Goal: Task Accomplishment & Management: Manage account settings

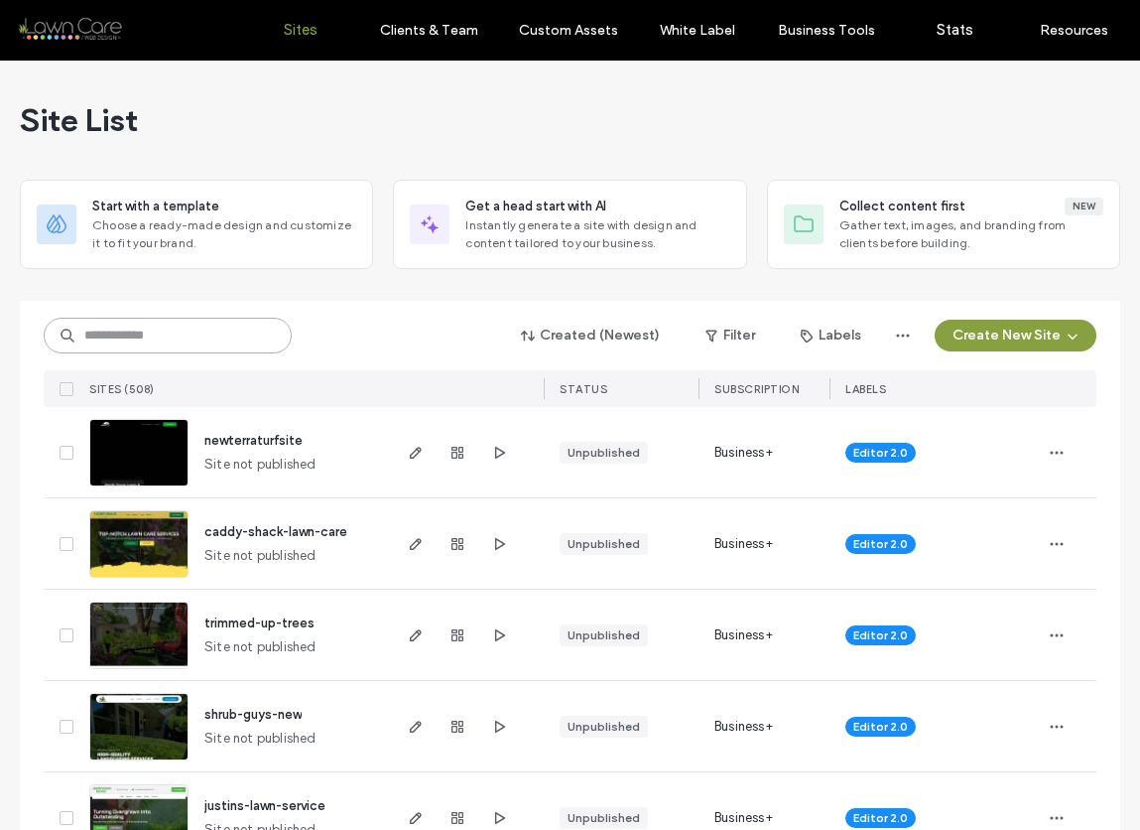
click at [228, 338] on input at bounding box center [168, 336] width 248 height 36
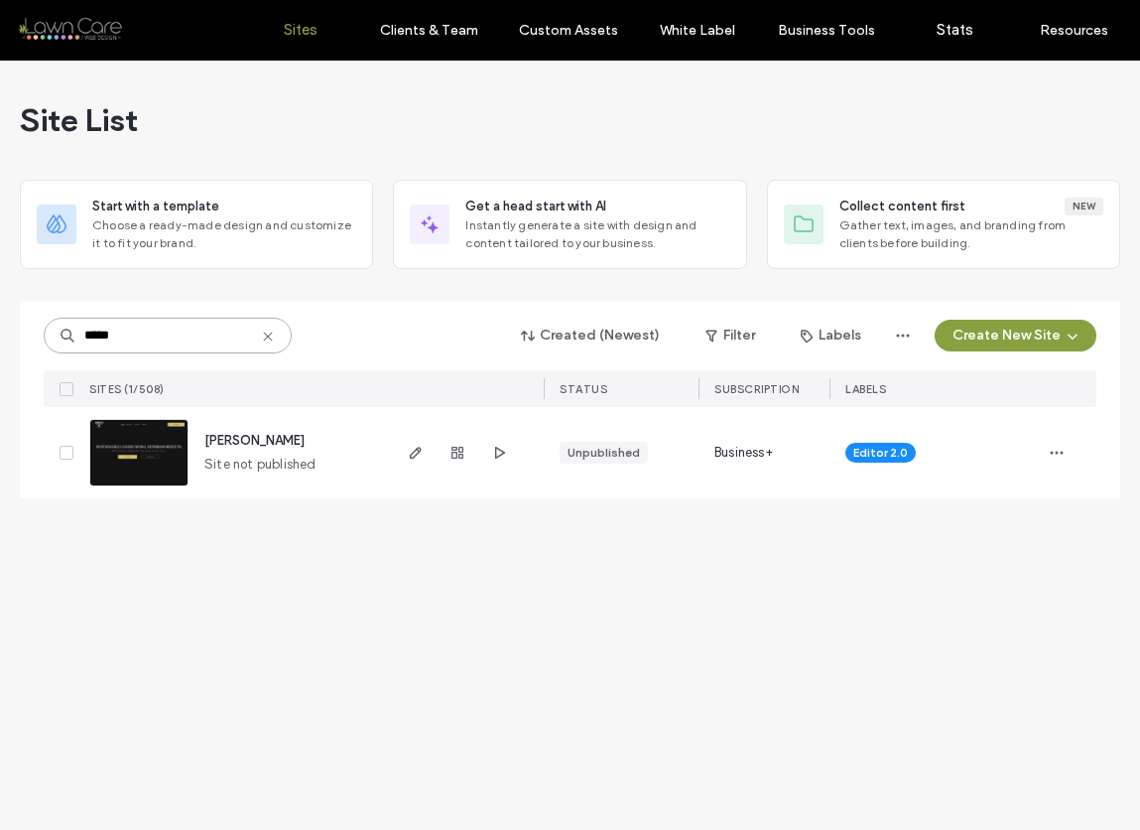
type input "*****"
click at [157, 453] on img at bounding box center [138, 487] width 97 height 135
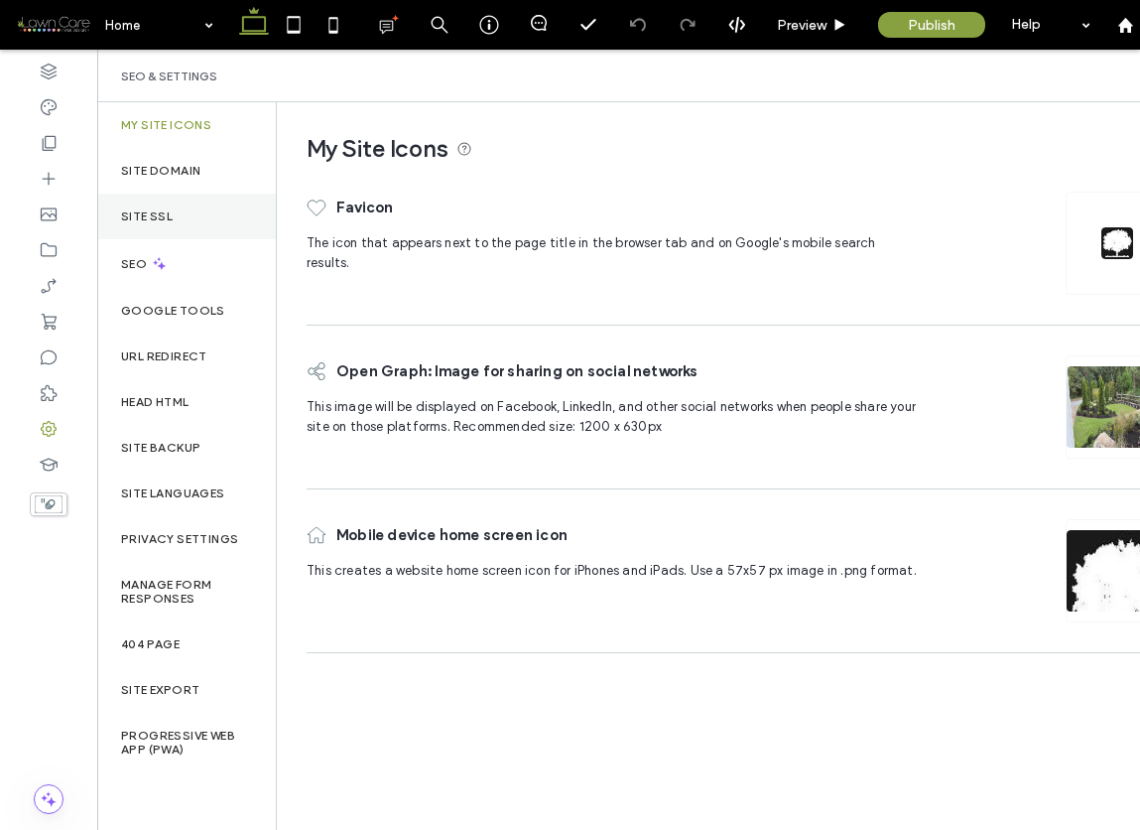
click at [168, 218] on label "Site SSL" at bounding box center [147, 216] width 52 height 14
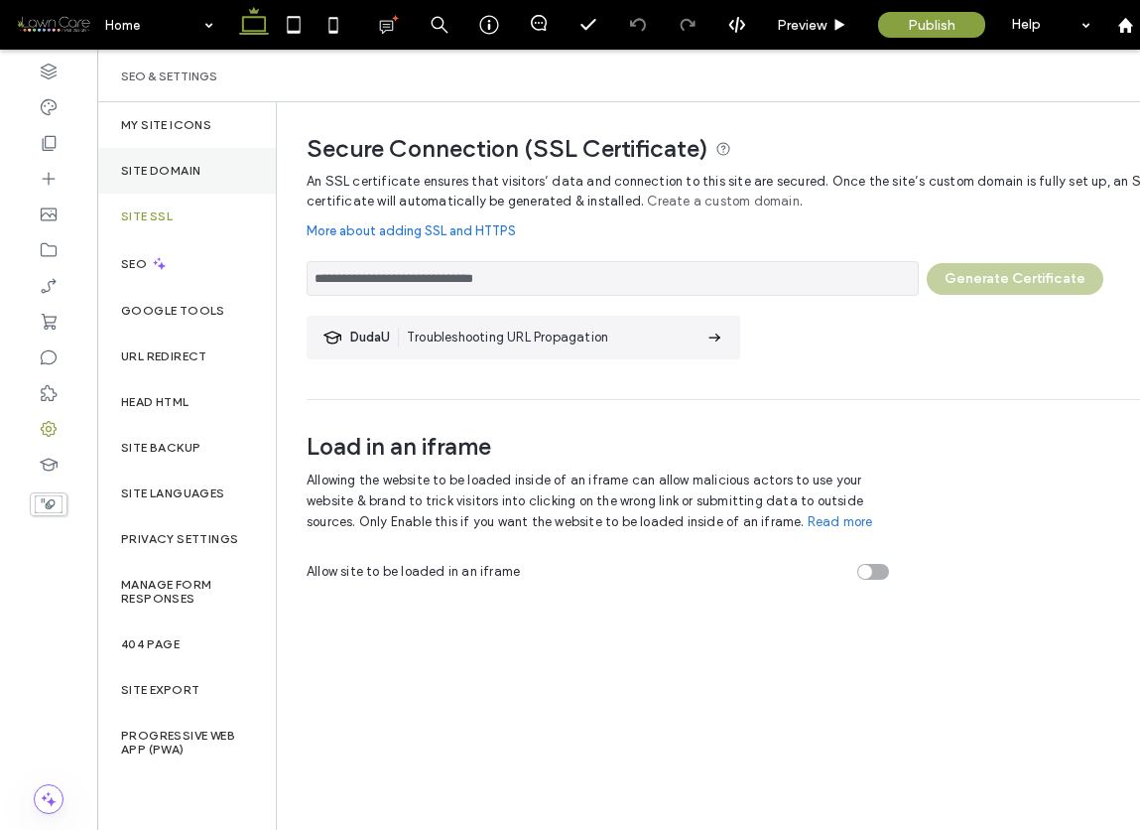
click at [196, 166] on label "Site Domain" at bounding box center [160, 171] width 79 height 14
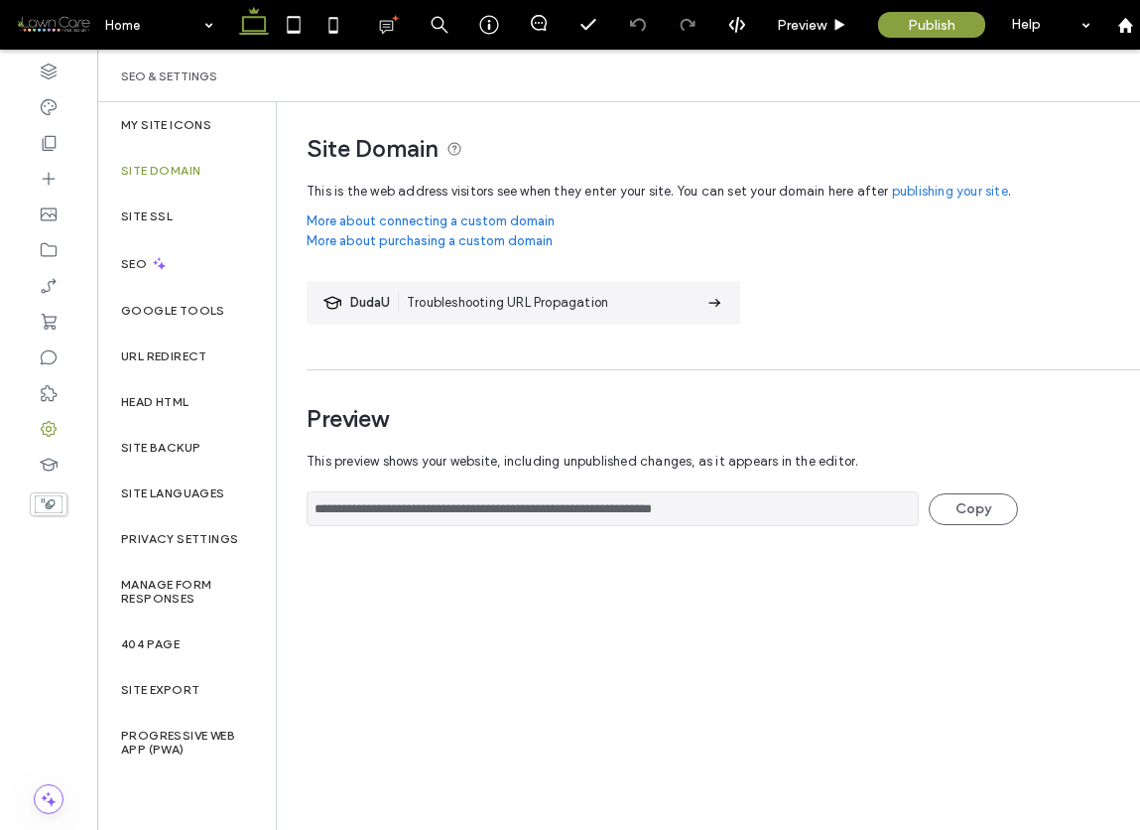
click at [960, 189] on link "publishing your site" at bounding box center [950, 192] width 116 height 20
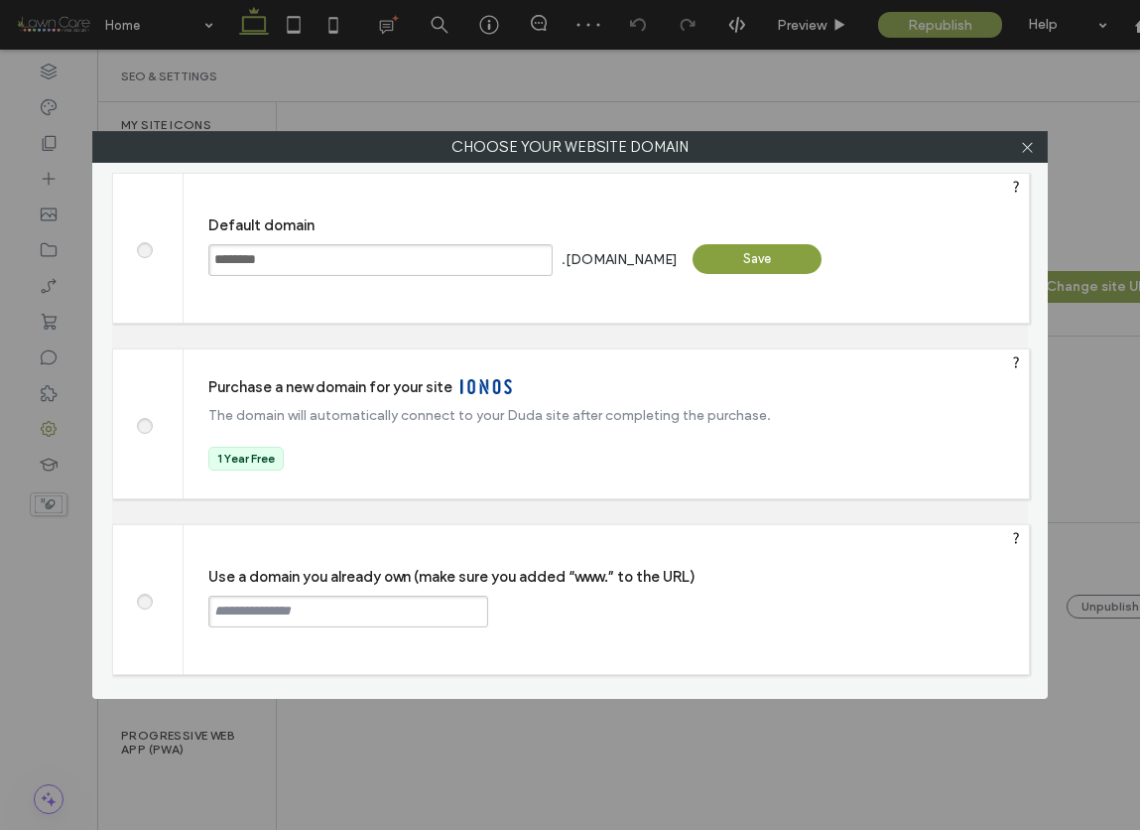
click at [144, 600] on span at bounding box center [144, 598] width 0 height 15
paste input "**********"
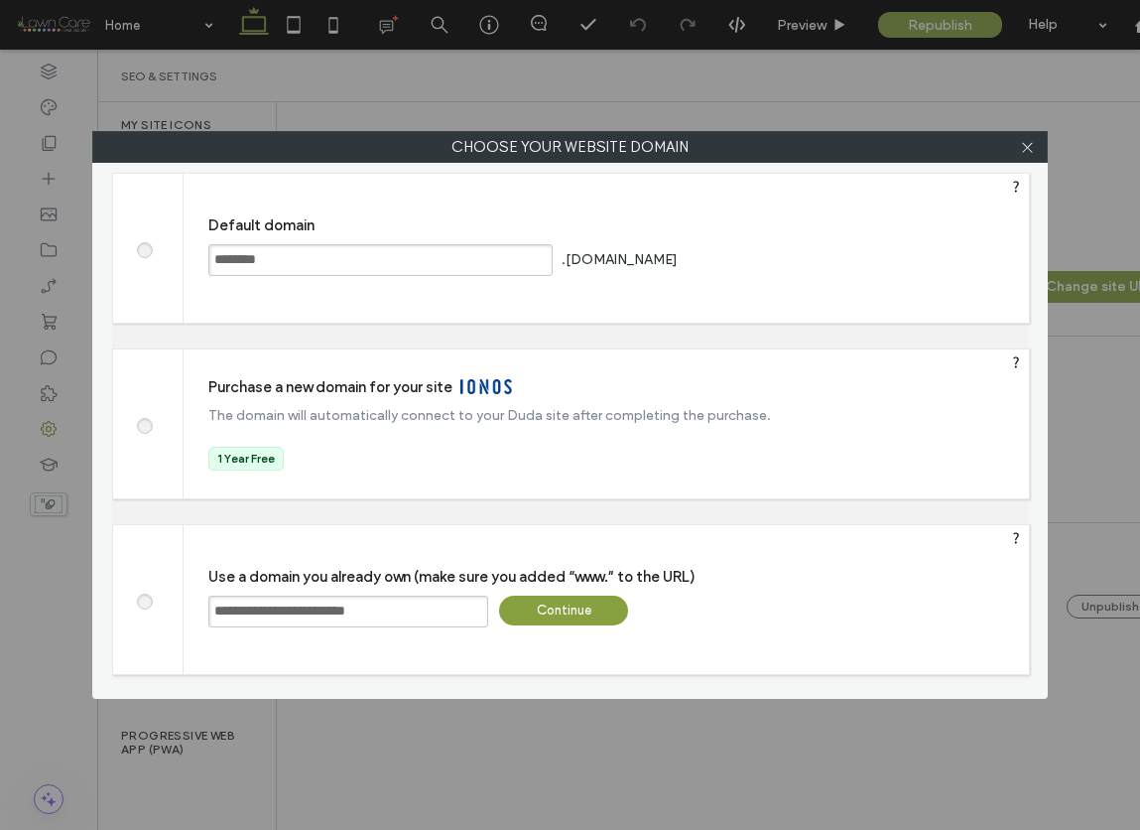
click at [212, 611] on input "**********" at bounding box center [348, 611] width 280 height 32
type input "**********"
click at [561, 608] on div "Continue" at bounding box center [563, 610] width 129 height 30
type input "**********"
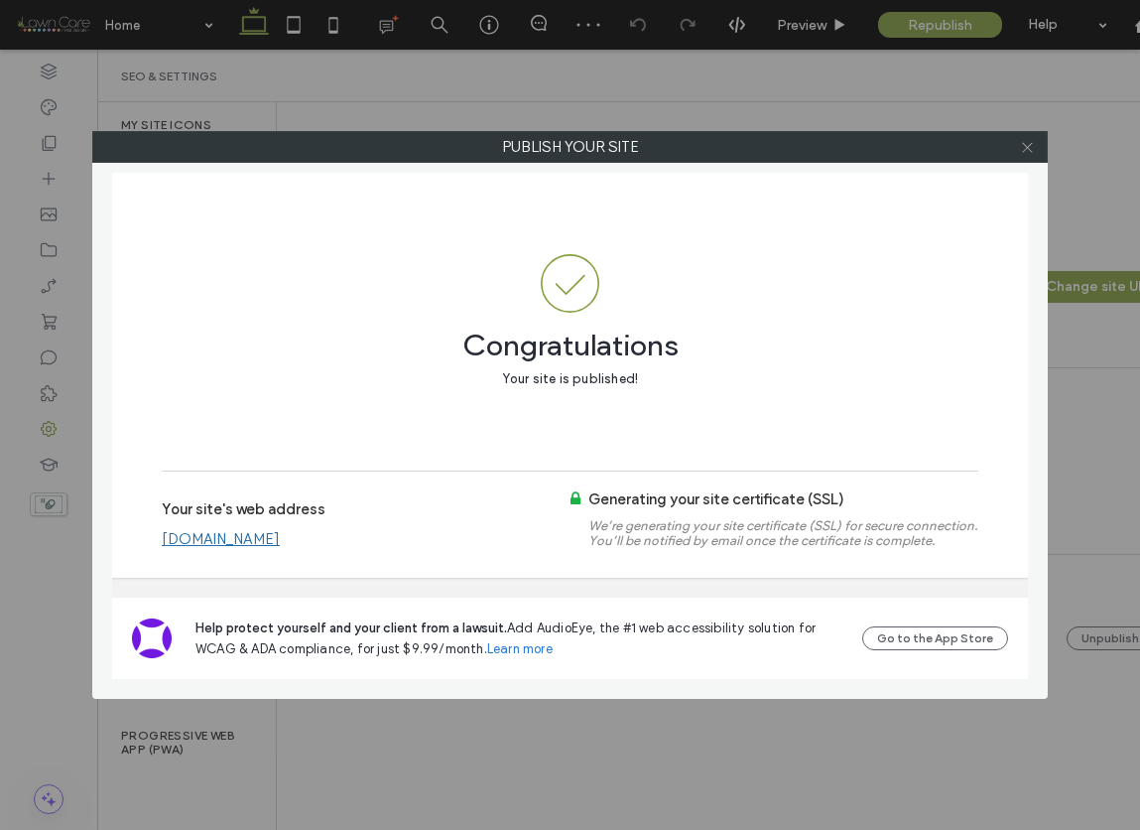
click at [1026, 144] on icon at bounding box center [1027, 147] width 15 height 15
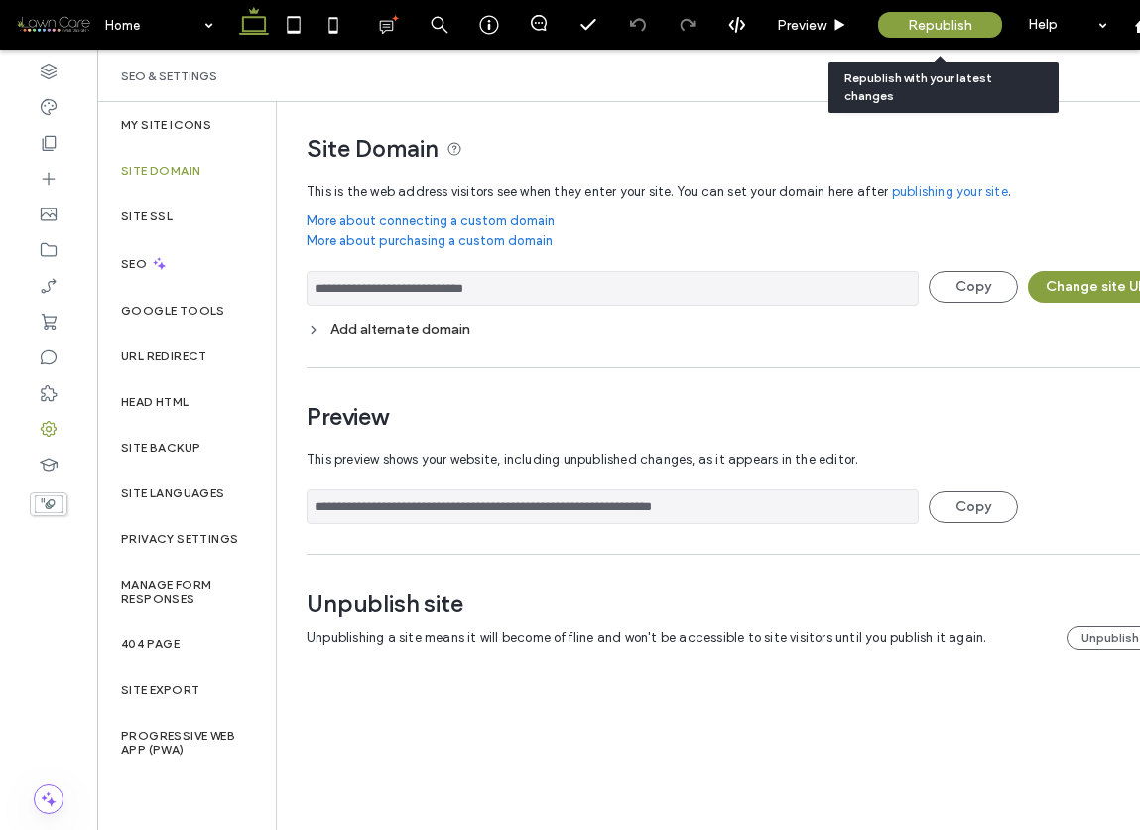
click at [949, 19] on span "Republish" at bounding box center [940, 25] width 65 height 17
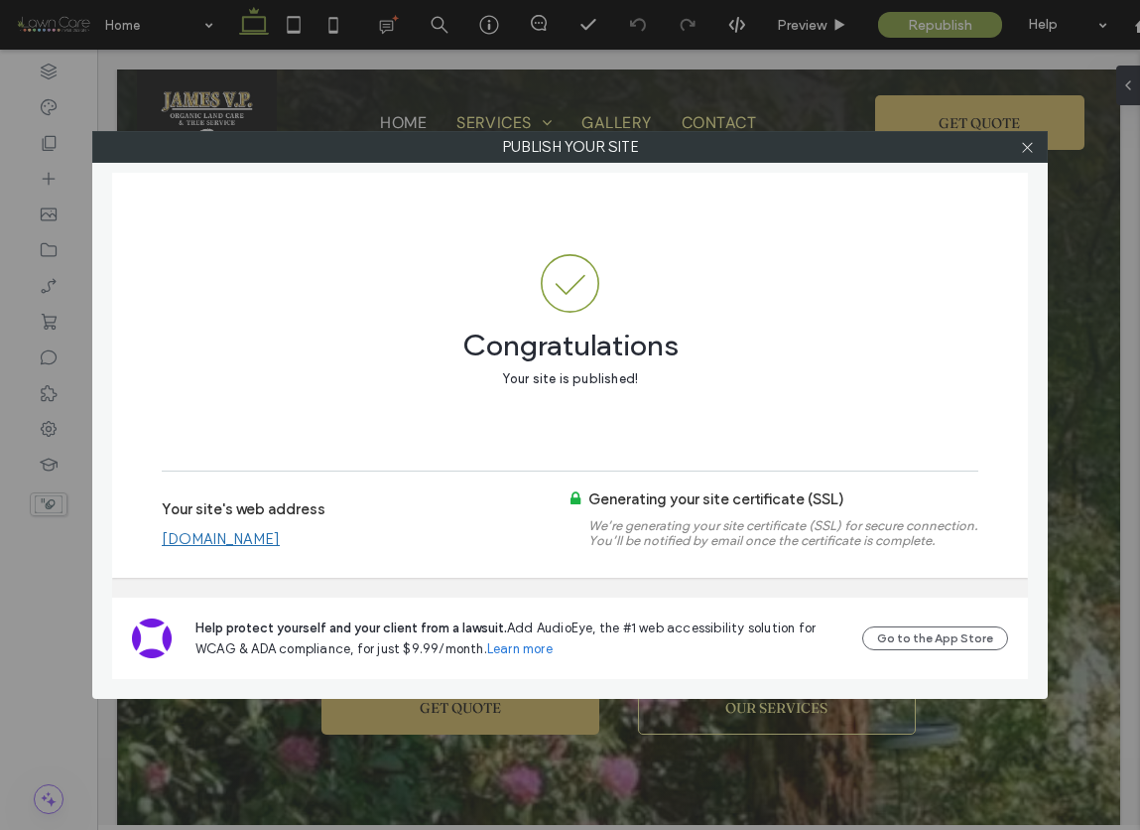
click at [280, 537] on link "www.jamesvporganiclandcare.com" at bounding box center [221, 539] width 118 height 18
click at [1028, 149] on icon at bounding box center [1027, 147] width 15 height 15
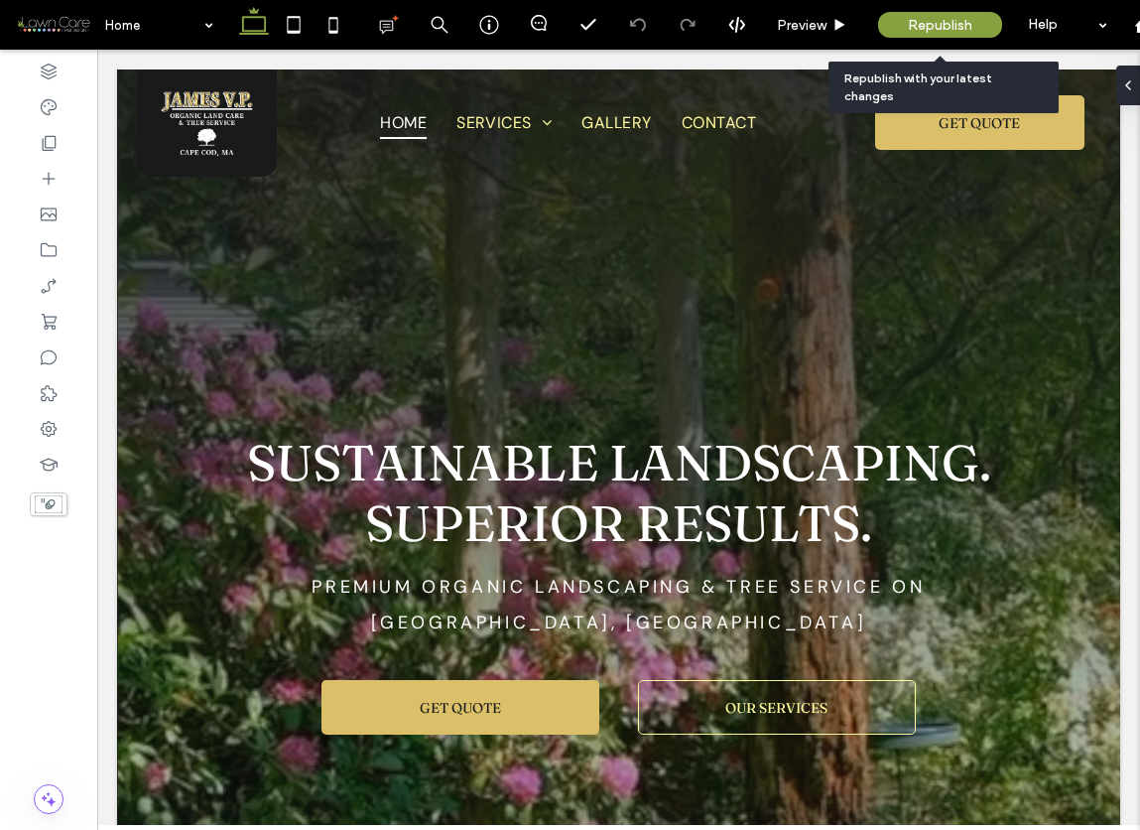
click at [948, 23] on span "Republish" at bounding box center [940, 25] width 65 height 17
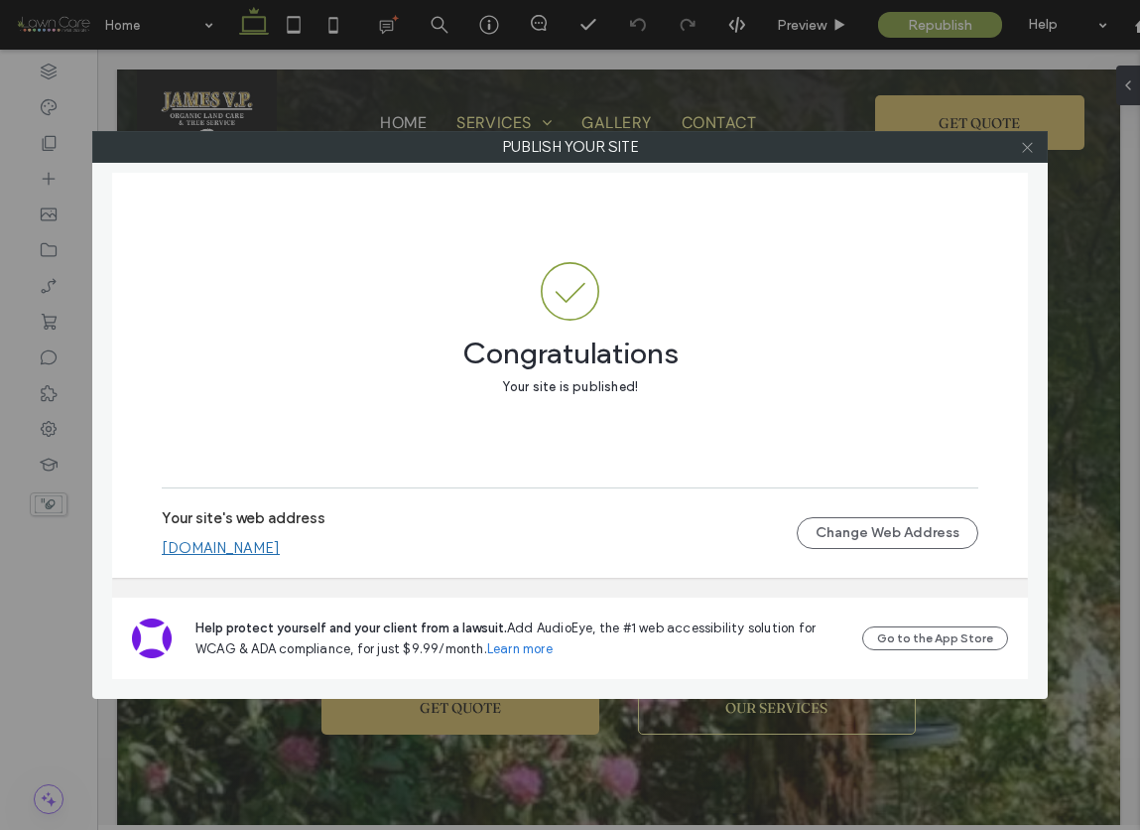
click at [1027, 149] on icon at bounding box center [1027, 147] width 15 height 15
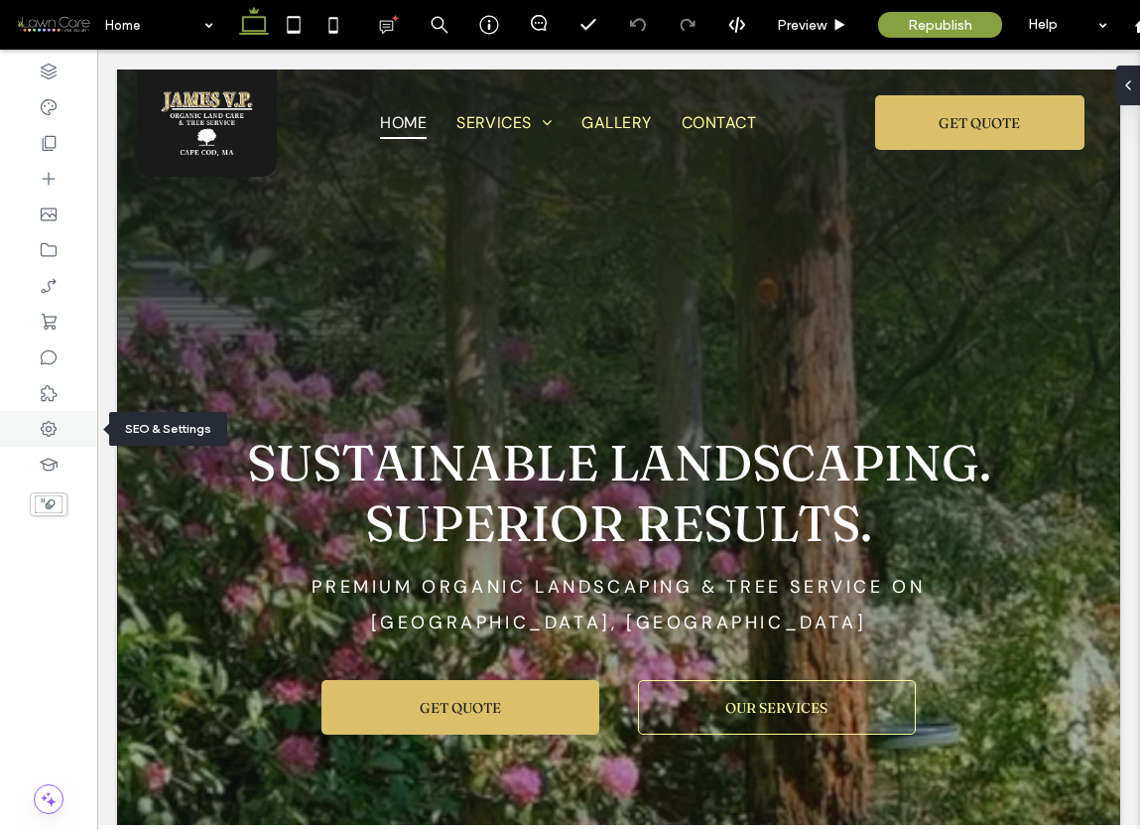
click at [58, 422] on icon at bounding box center [49, 429] width 20 height 20
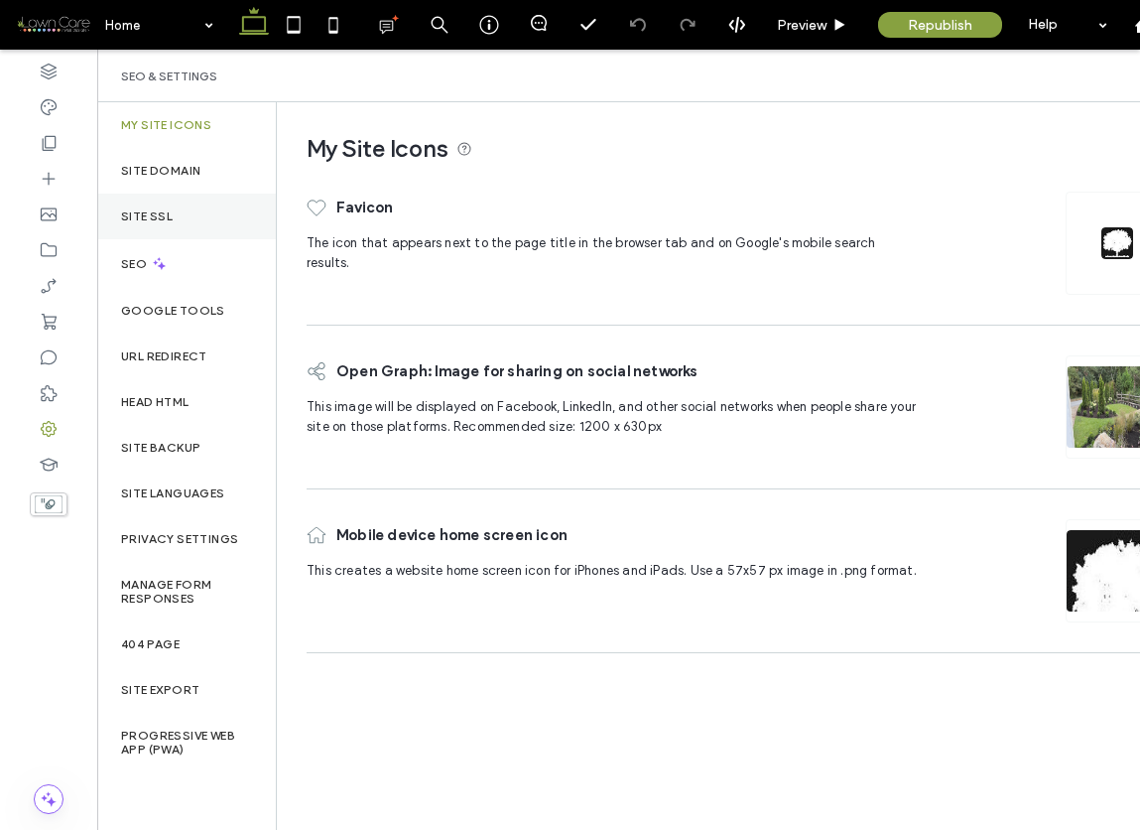
click at [162, 210] on label "Site SSL" at bounding box center [147, 216] width 52 height 14
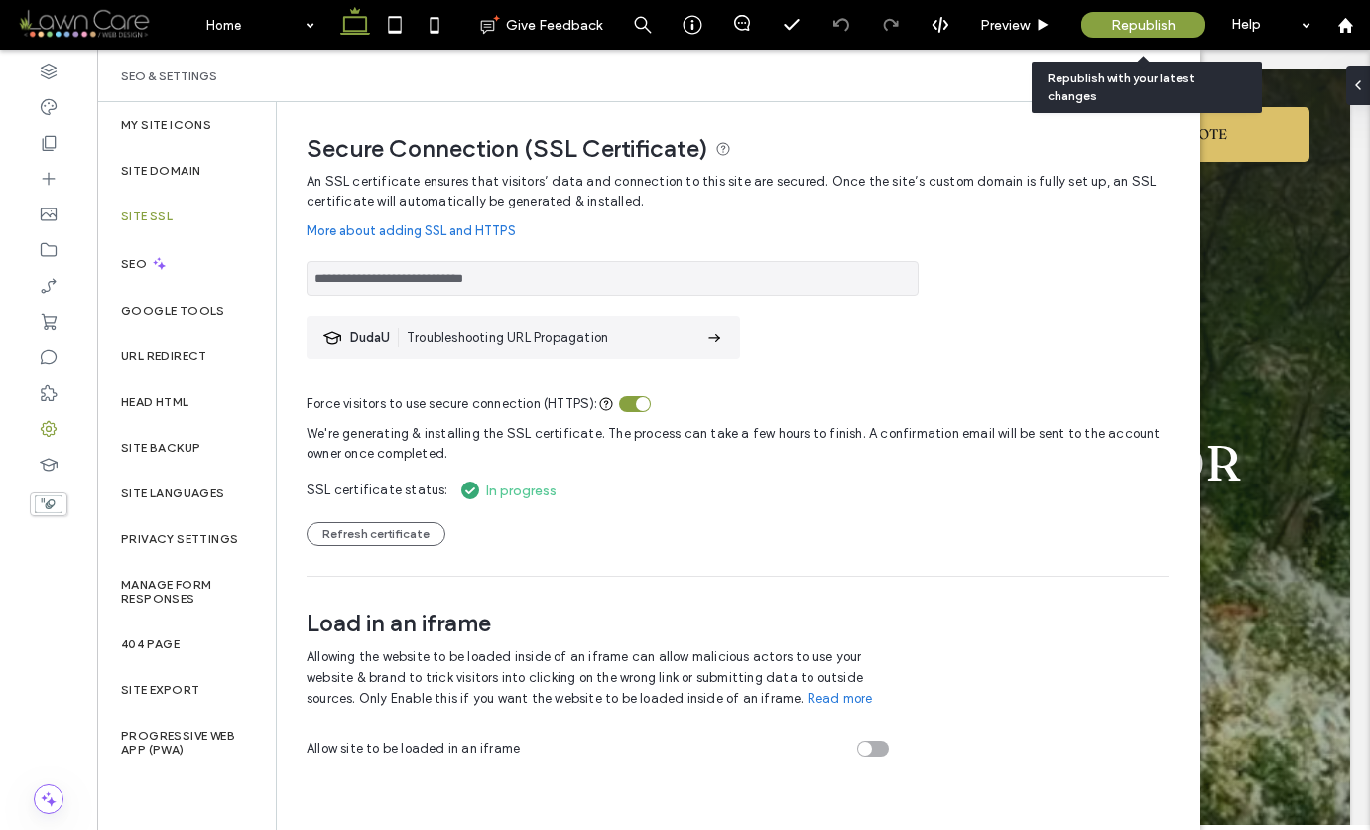
click at [1139, 24] on span "Republish" at bounding box center [1143, 25] width 65 height 17
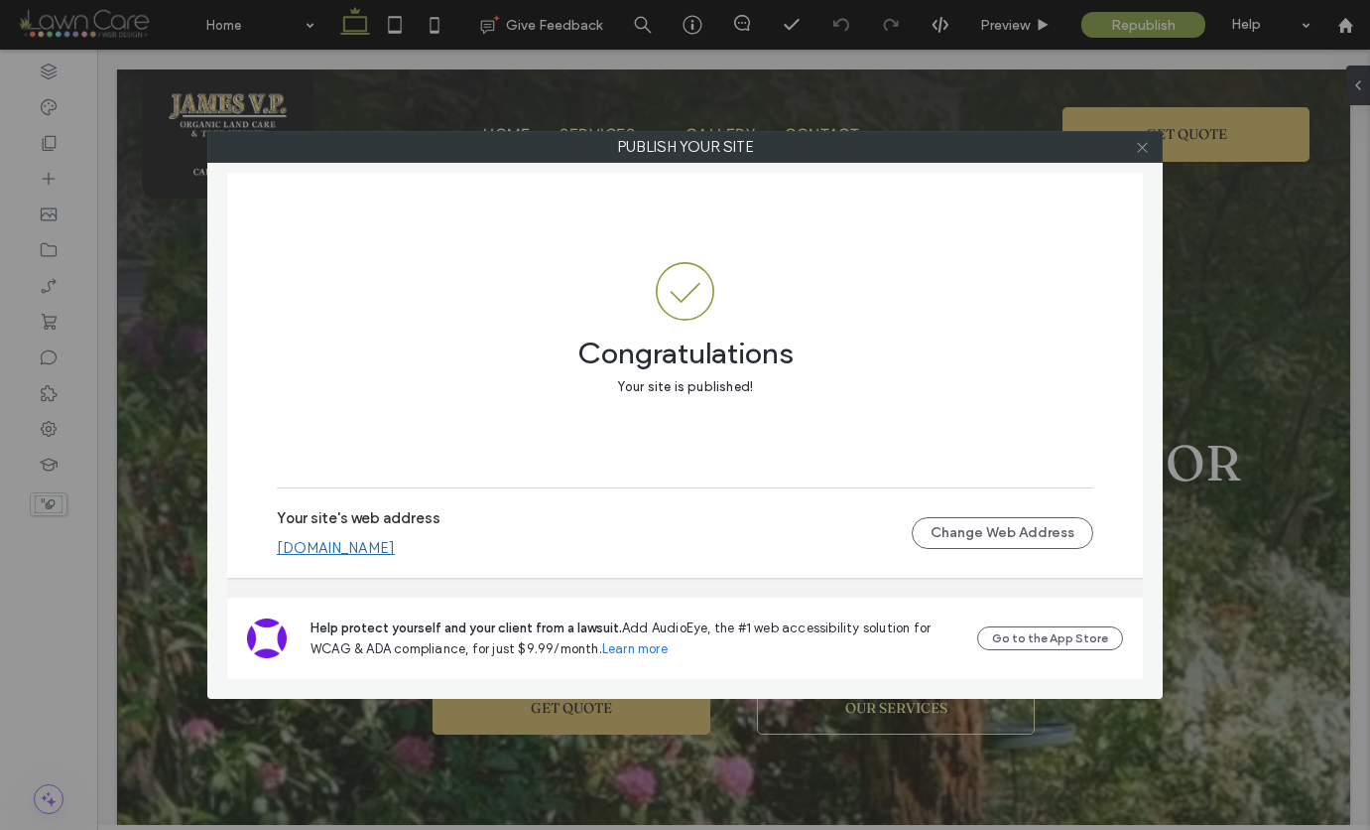
click at [1139, 151] on icon at bounding box center [1142, 147] width 15 height 15
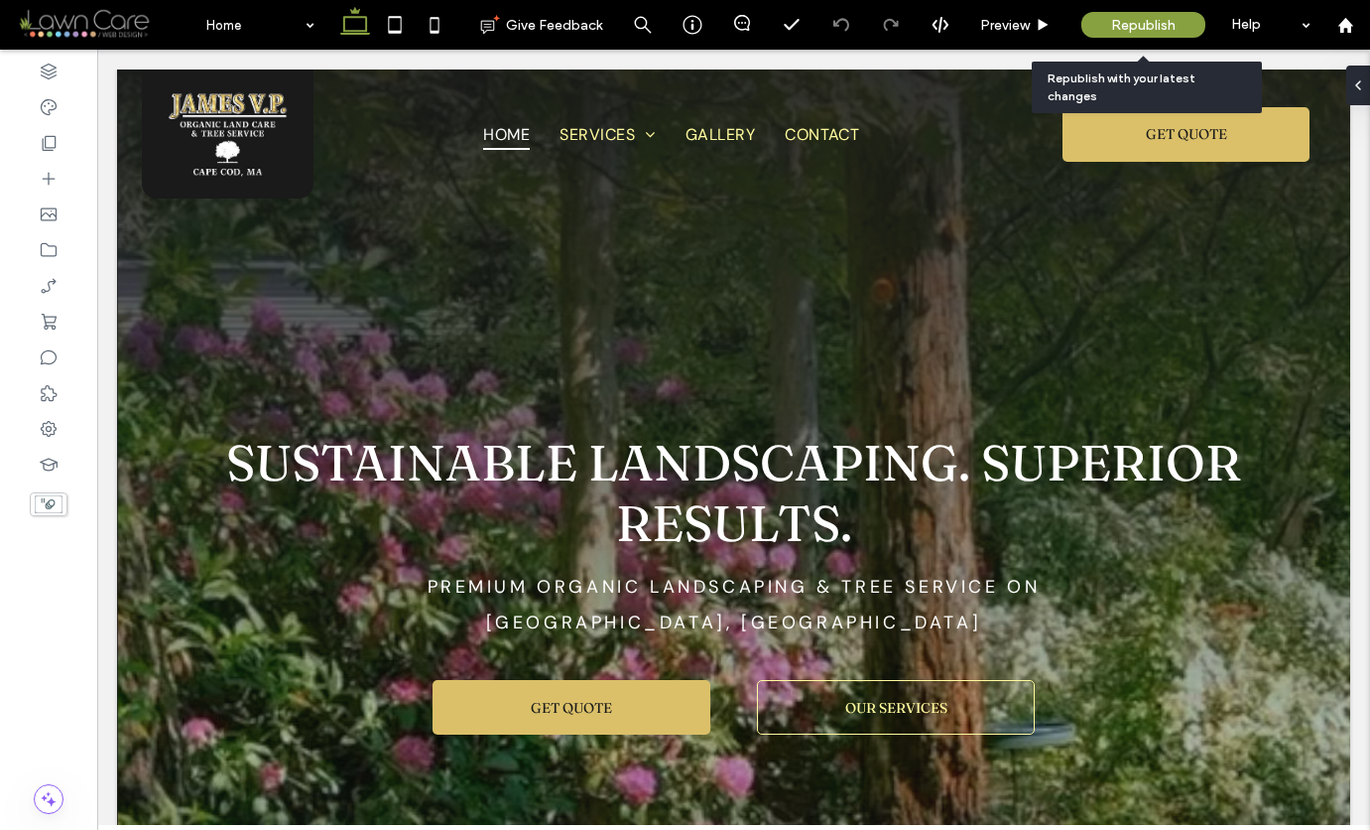
click at [1139, 24] on span "Republish" at bounding box center [1143, 25] width 65 height 17
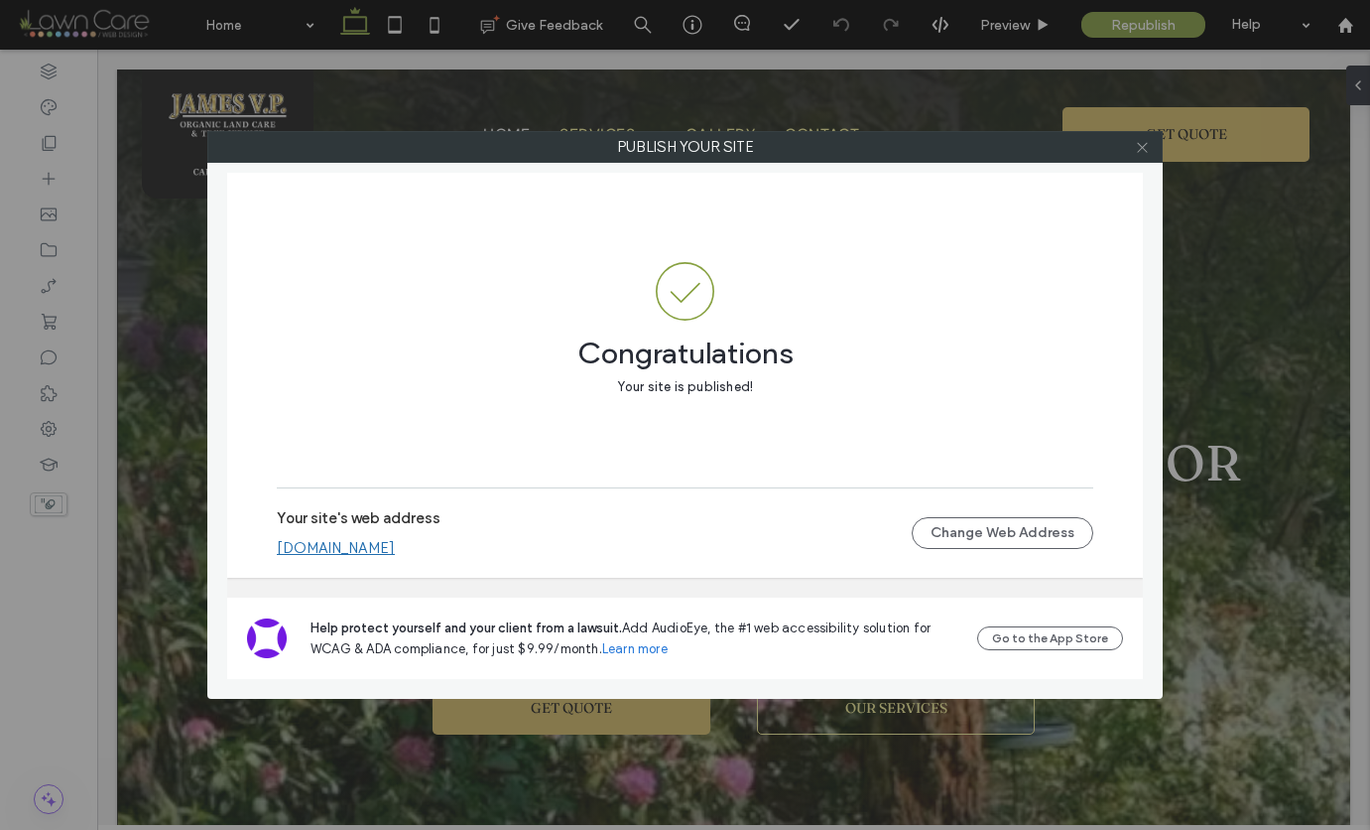
click at [1139, 149] on icon at bounding box center [1142, 147] width 15 height 15
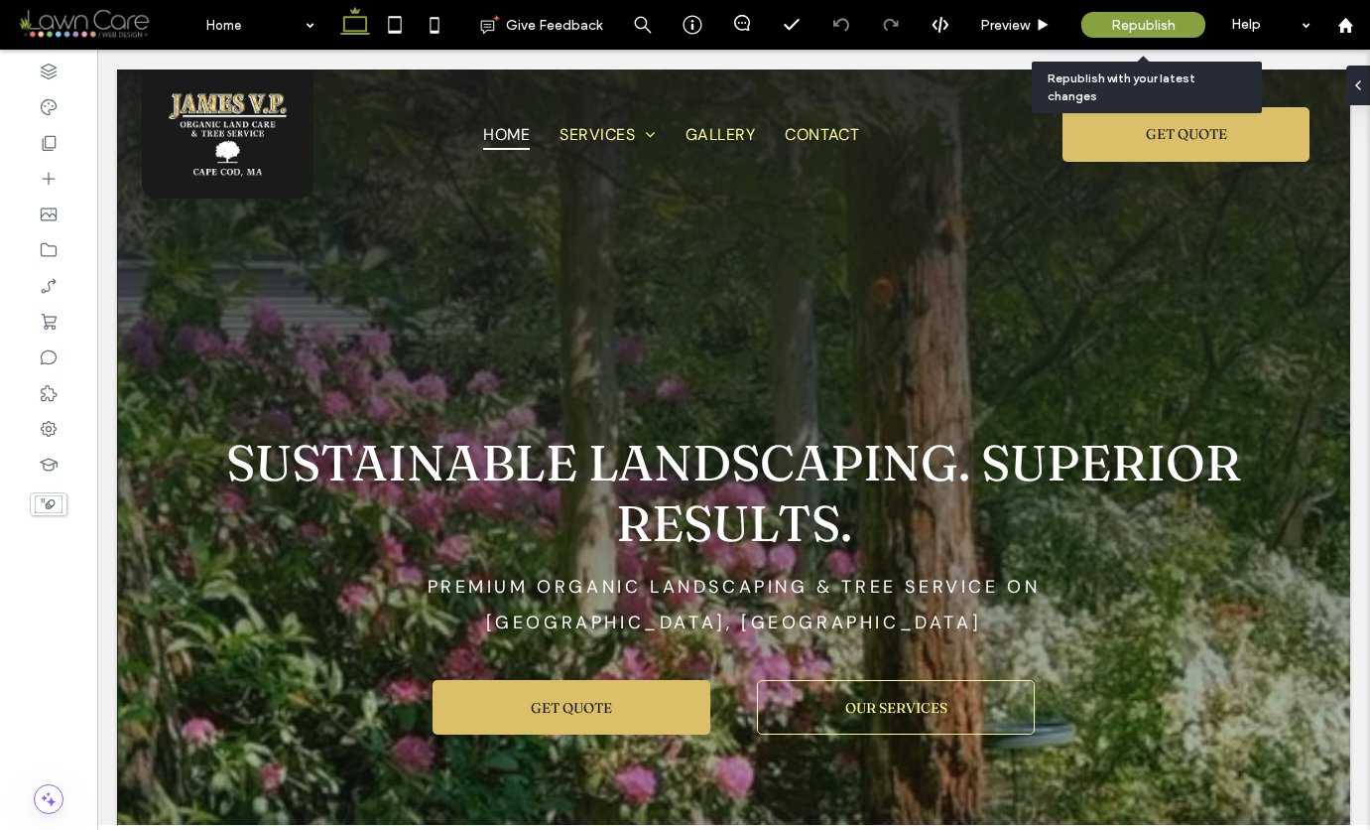
click at [1139, 22] on span "Republish" at bounding box center [1143, 25] width 65 height 17
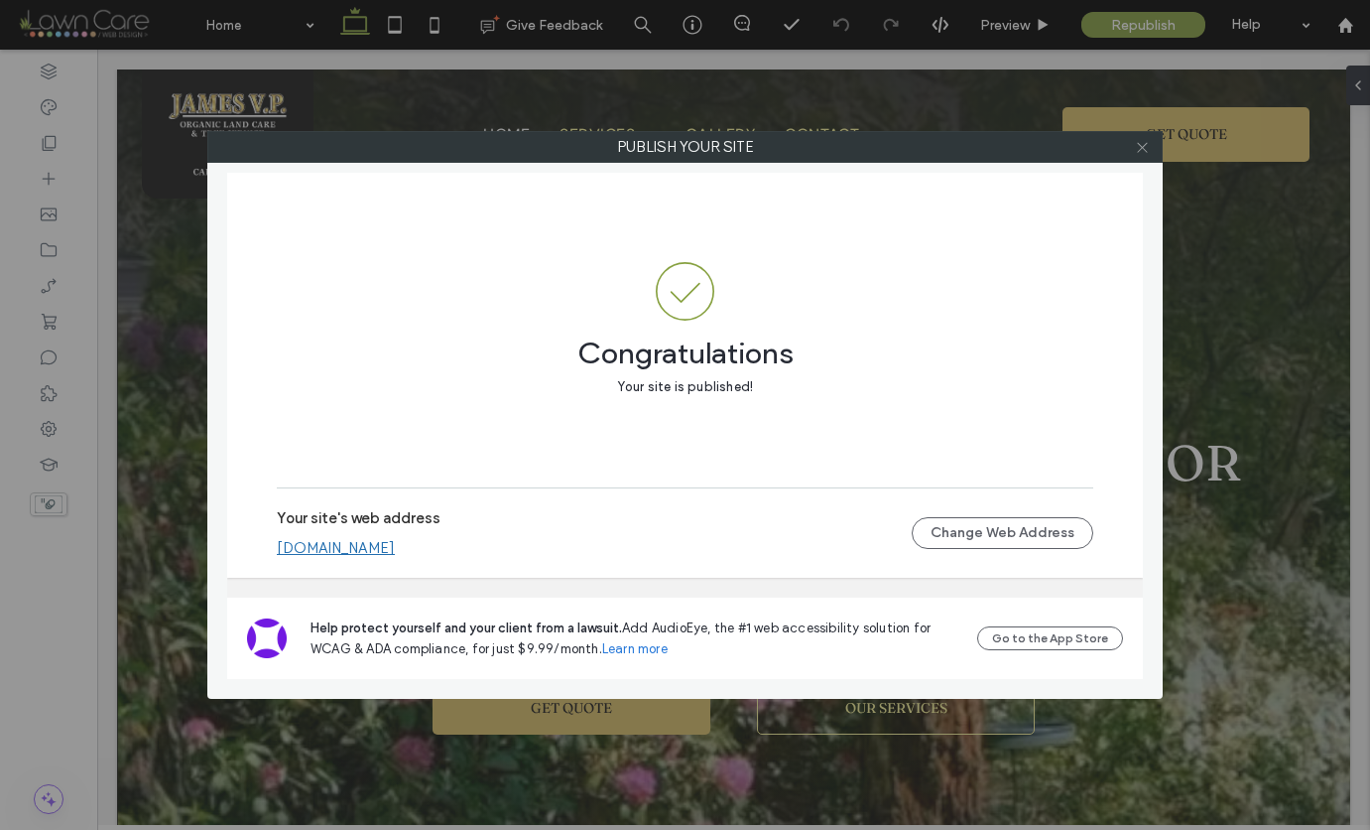
click at [1139, 148] on icon at bounding box center [1142, 147] width 15 height 15
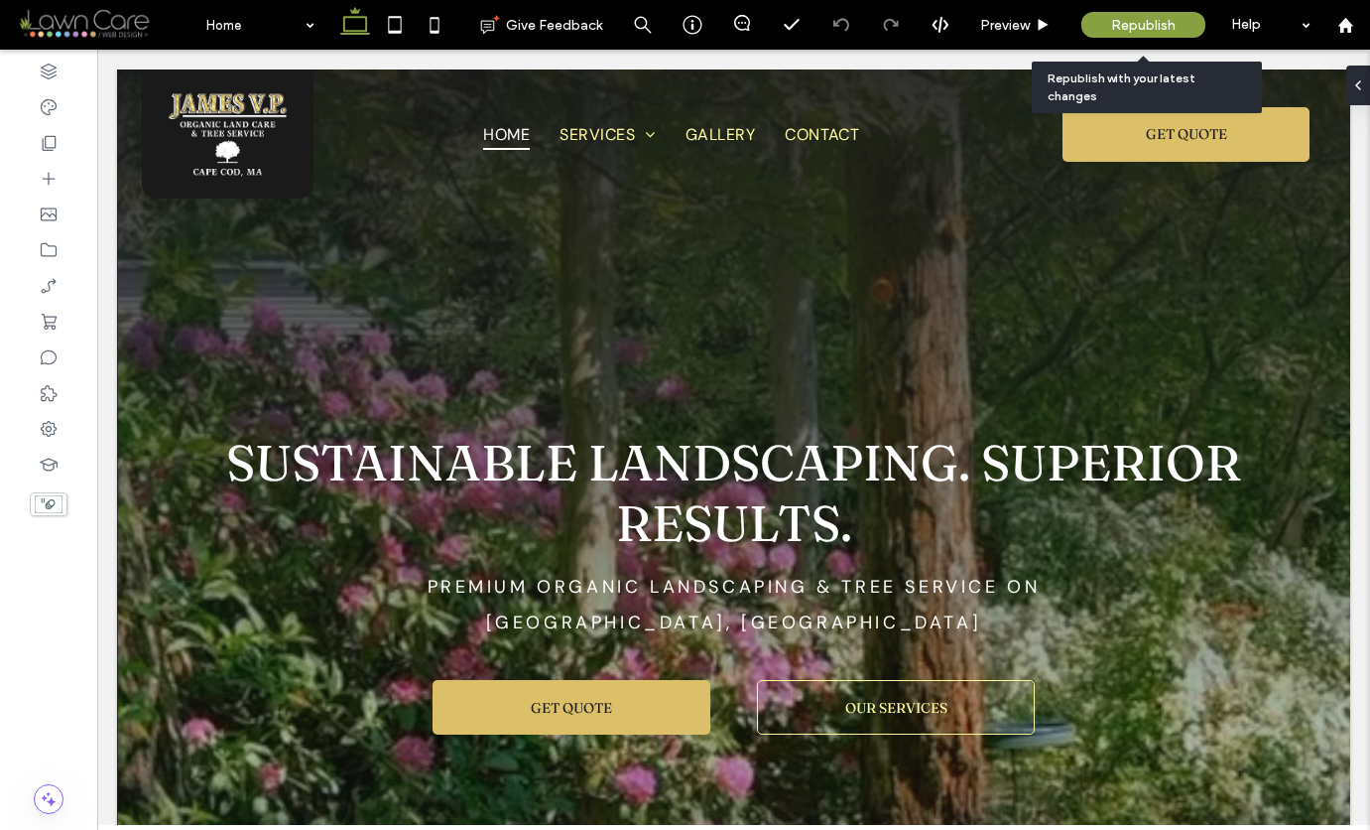
click at [1139, 22] on span "Republish" at bounding box center [1143, 25] width 65 height 17
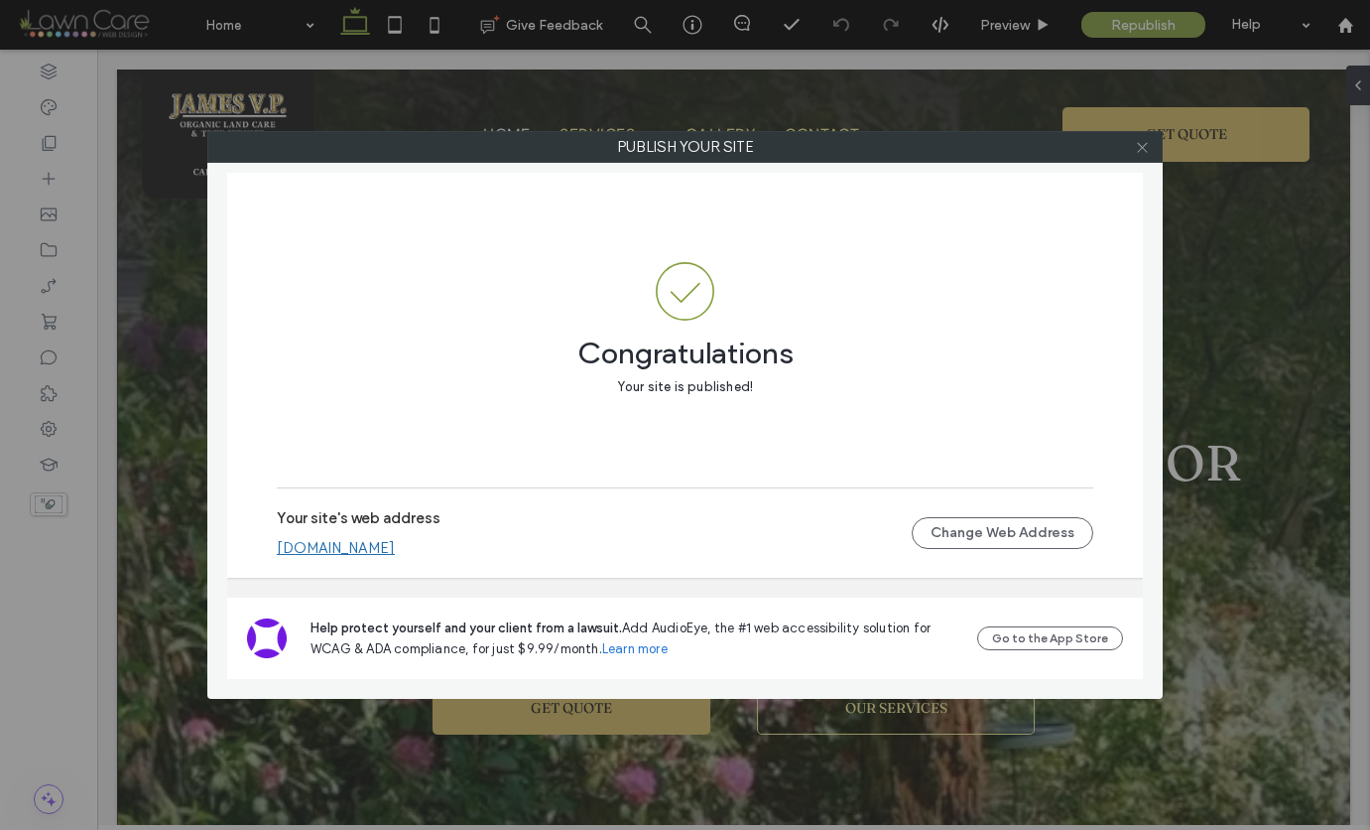
click at [1139, 149] on icon at bounding box center [1142, 147] width 15 height 15
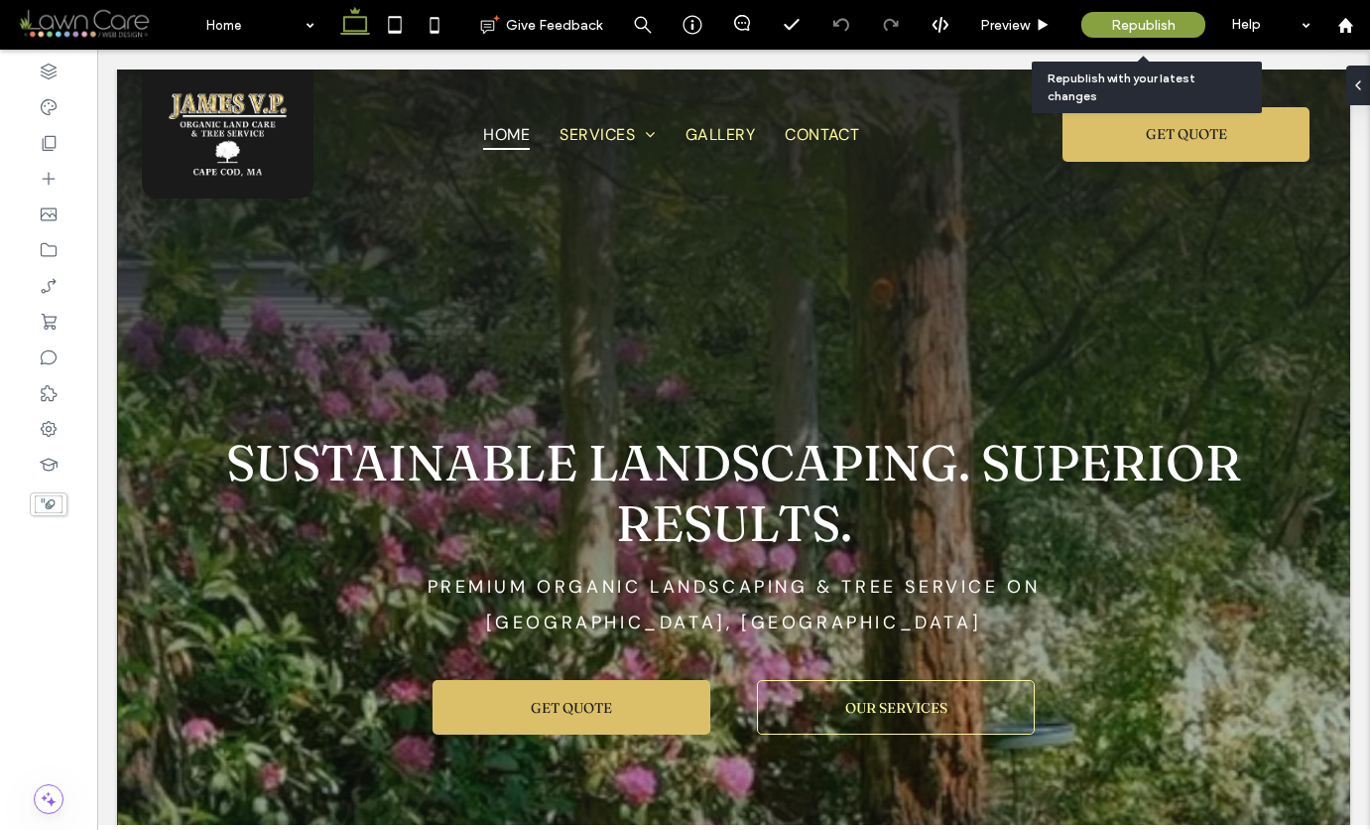
click at [1129, 28] on span "Republish" at bounding box center [1143, 25] width 65 height 17
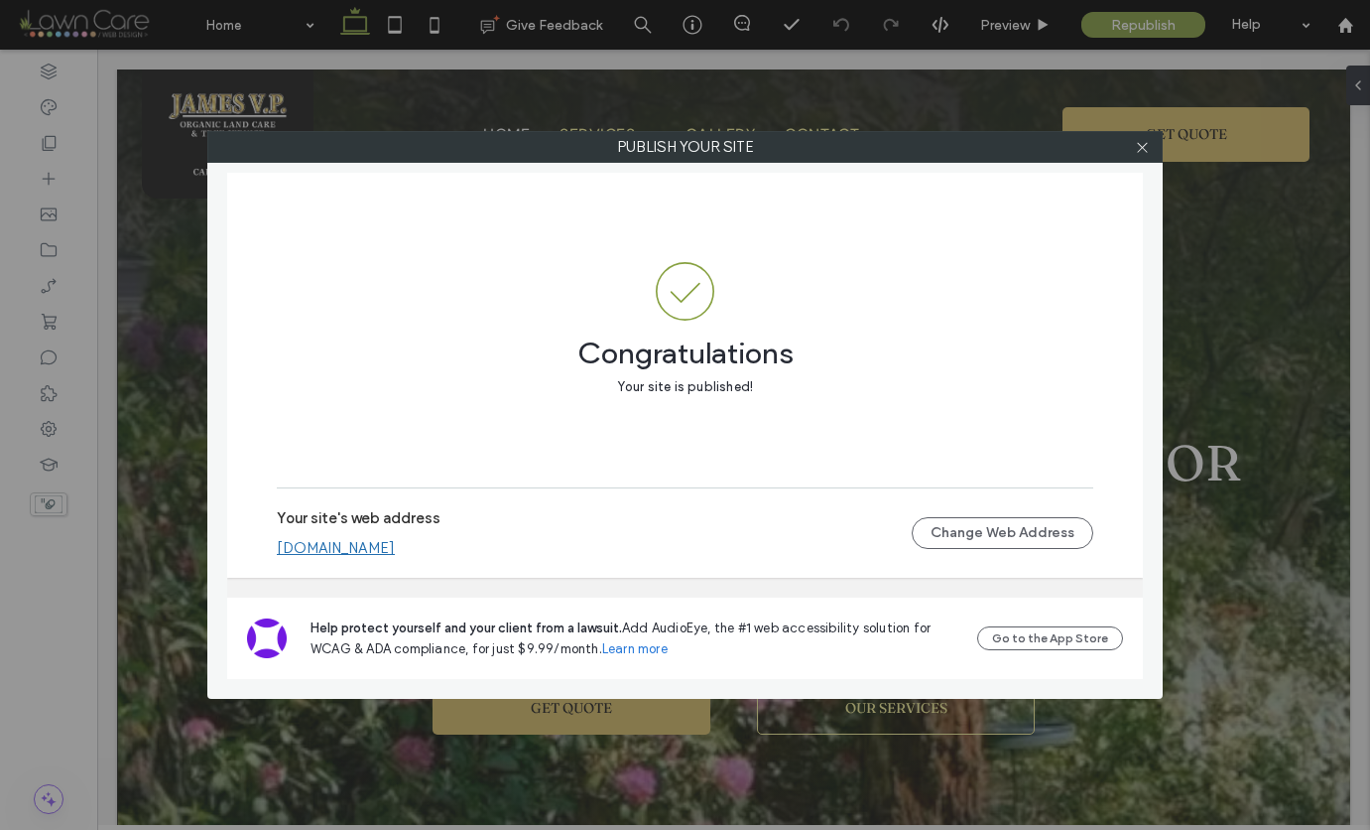
click at [395, 551] on link "www.jamesvporganiclandcare.com" at bounding box center [336, 548] width 118 height 18
click at [1139, 148] on icon at bounding box center [1142, 147] width 15 height 15
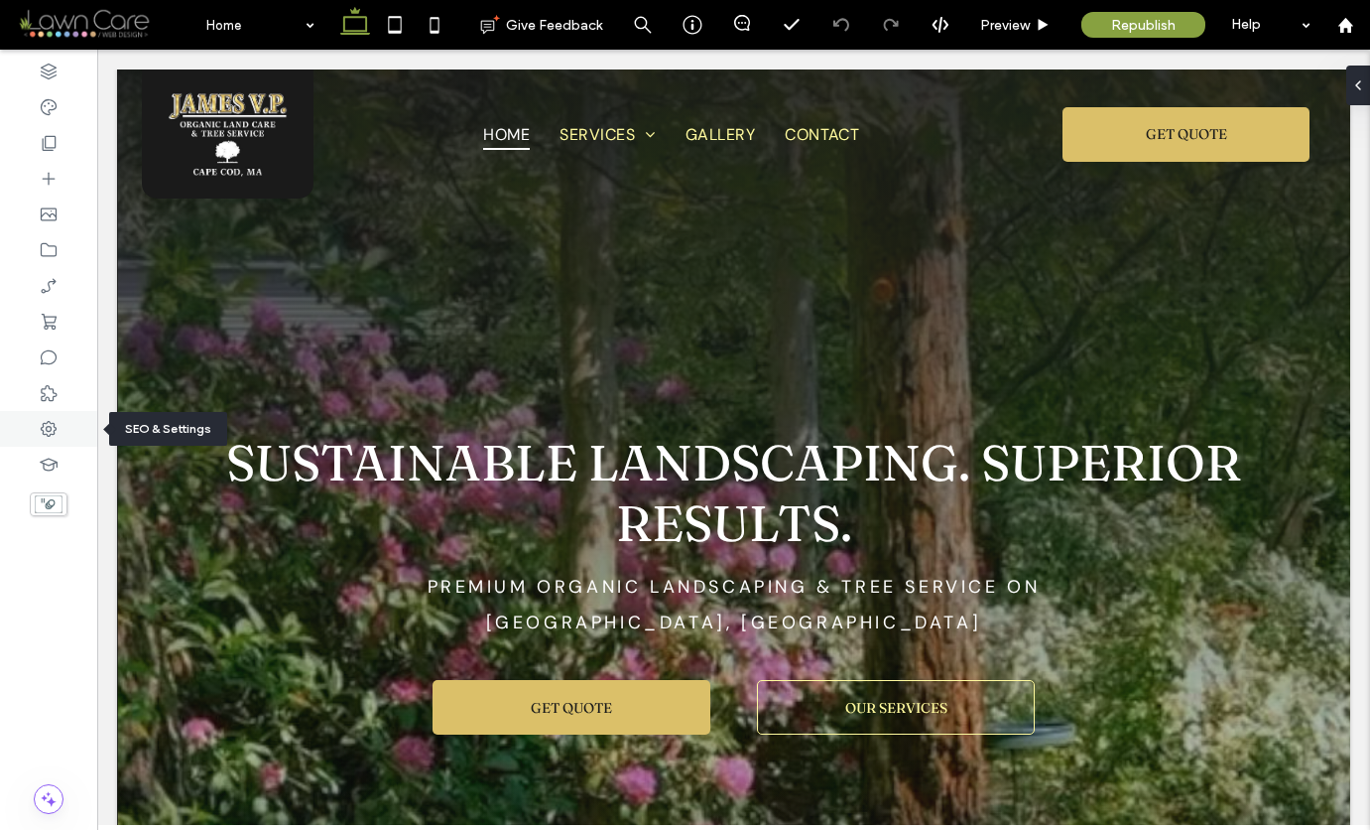
click at [60, 442] on div at bounding box center [48, 429] width 97 height 36
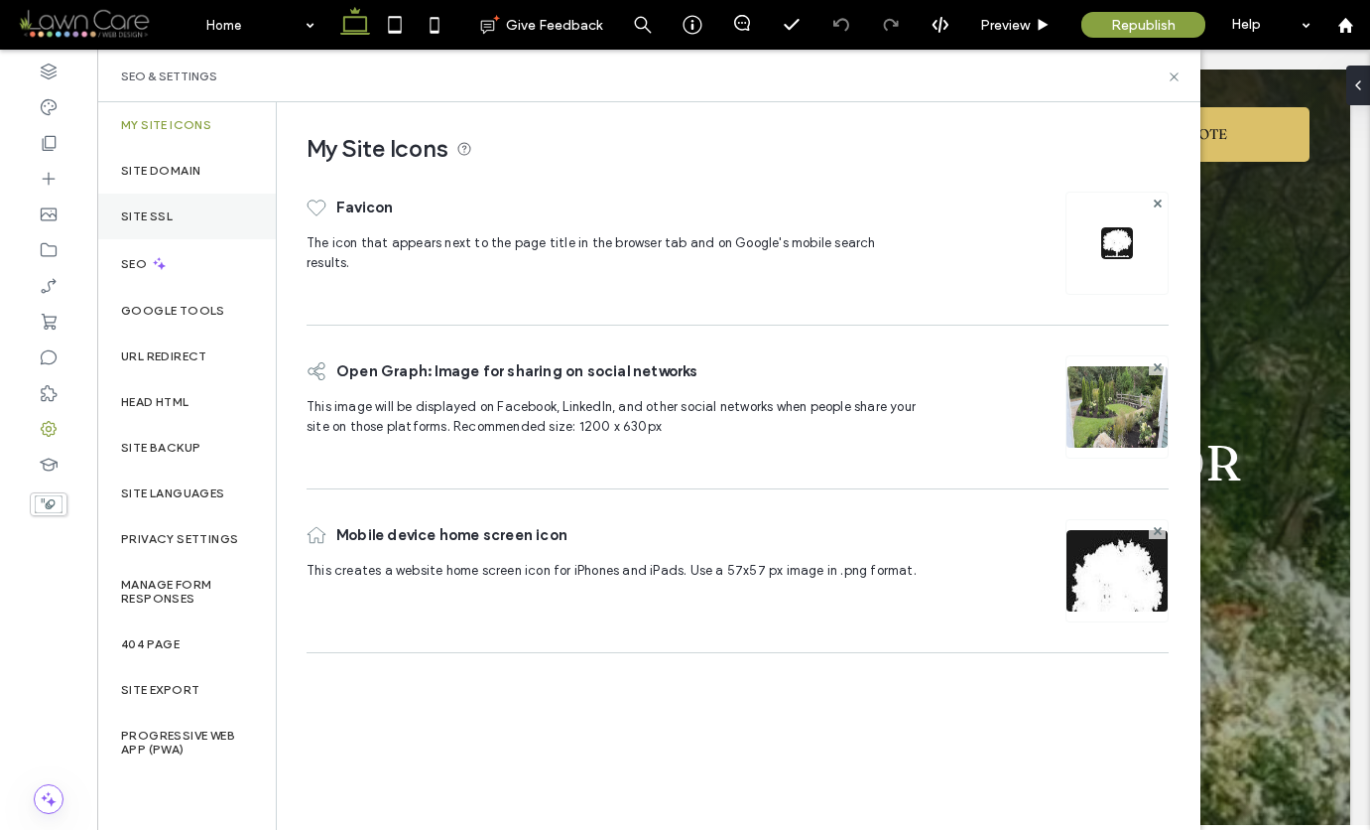
click at [172, 206] on div "Site SSL" at bounding box center [186, 217] width 179 height 46
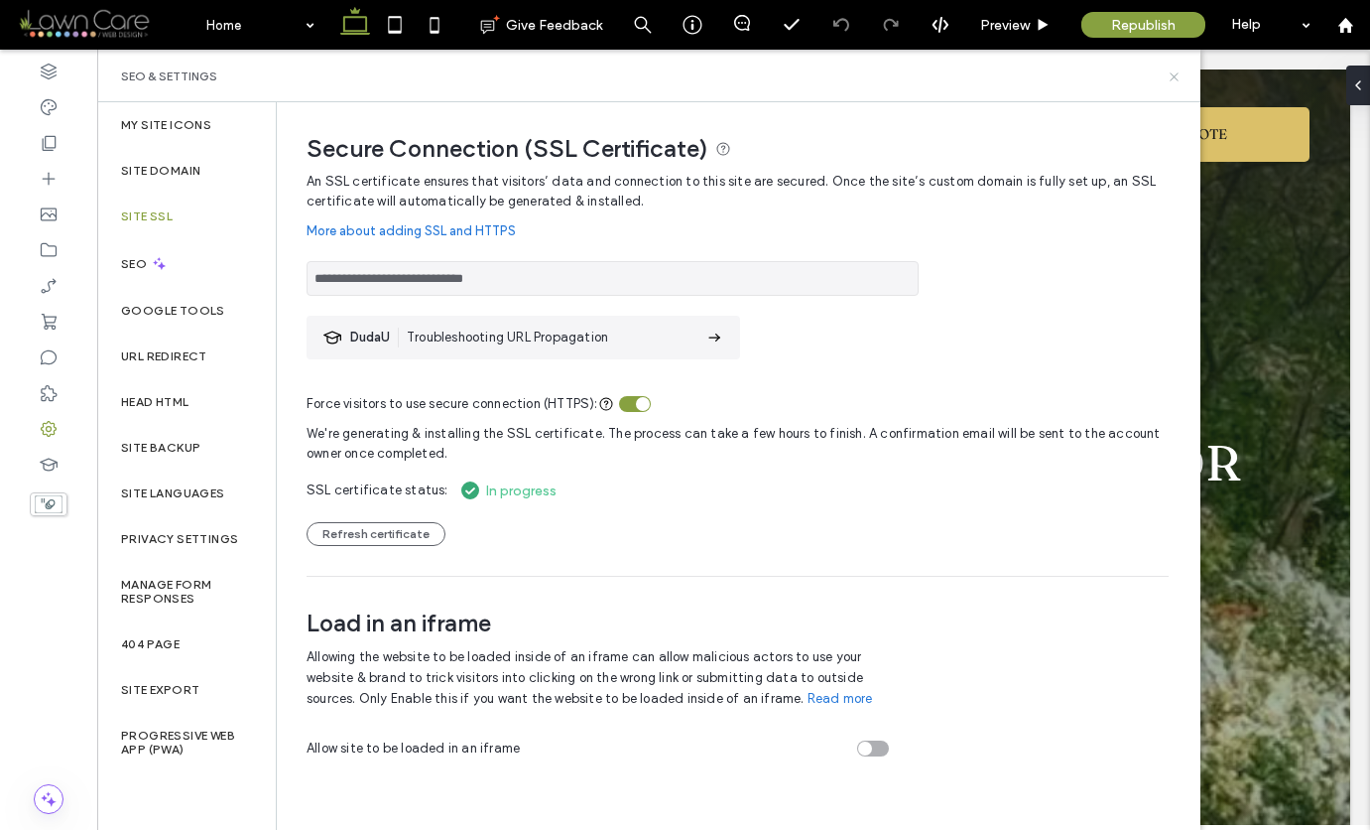
click at [1139, 77] on icon at bounding box center [1174, 76] width 15 height 15
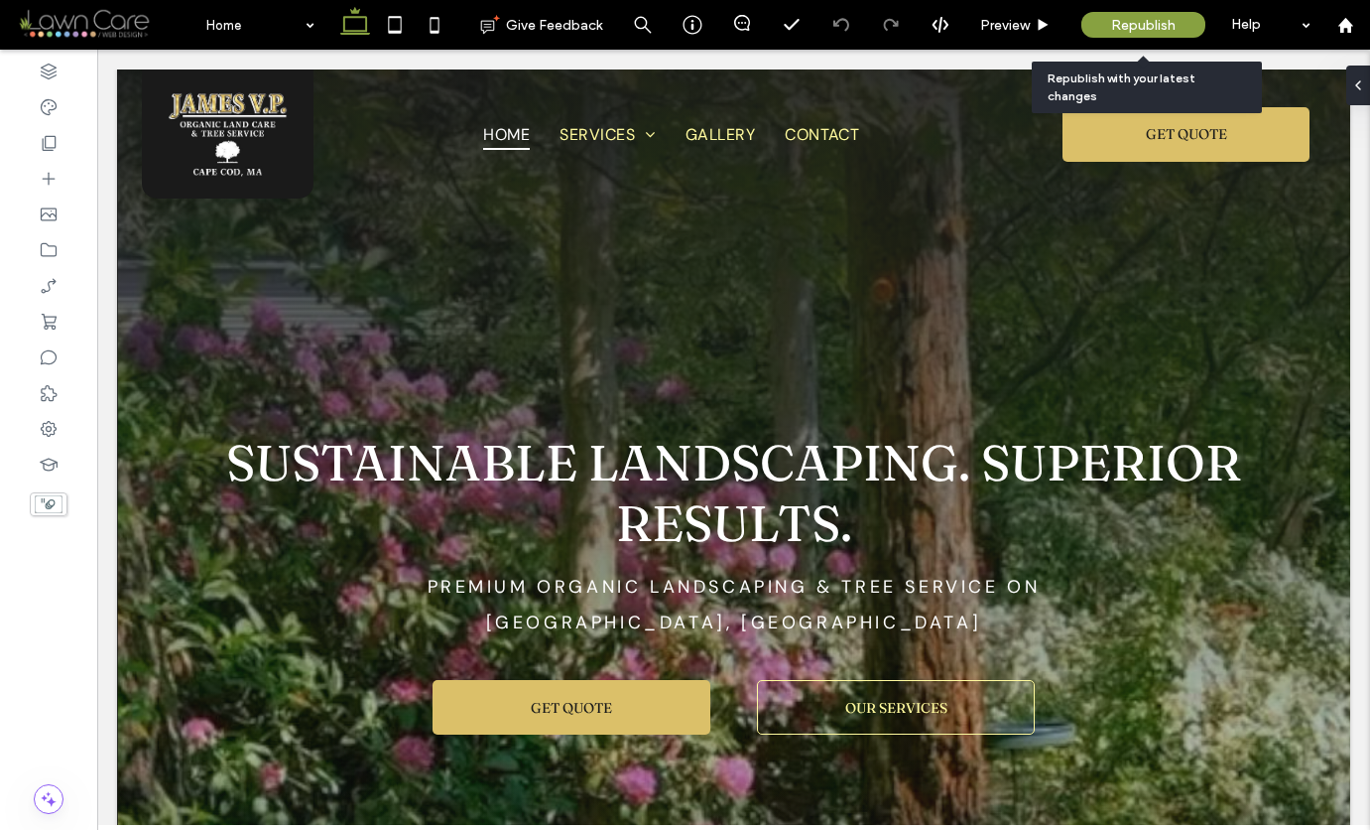
click at [1139, 30] on span "Republish" at bounding box center [1143, 25] width 65 height 17
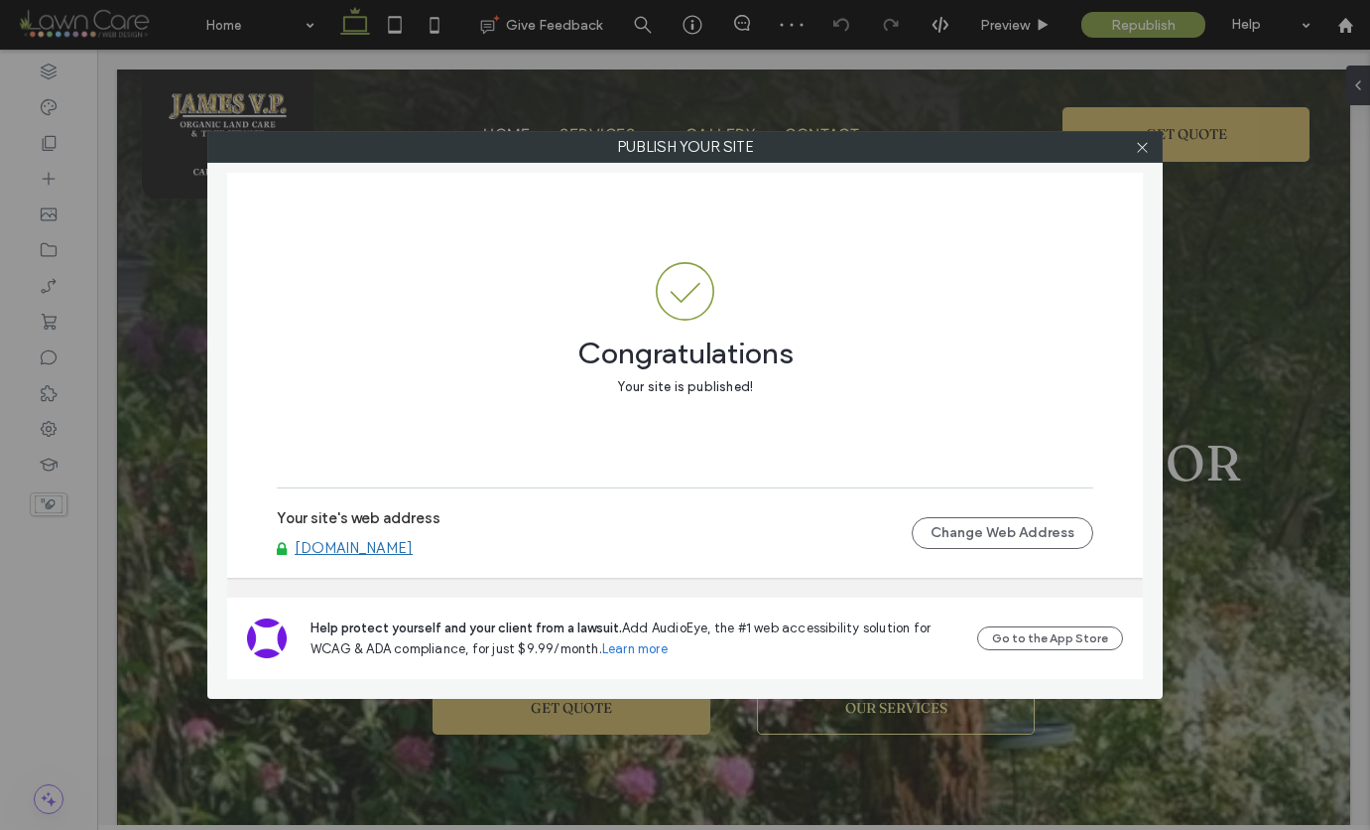
click at [413, 547] on link "www.jamesvporganiclandcare.com" at bounding box center [354, 548] width 118 height 18
click at [1139, 148] on icon at bounding box center [1142, 147] width 15 height 15
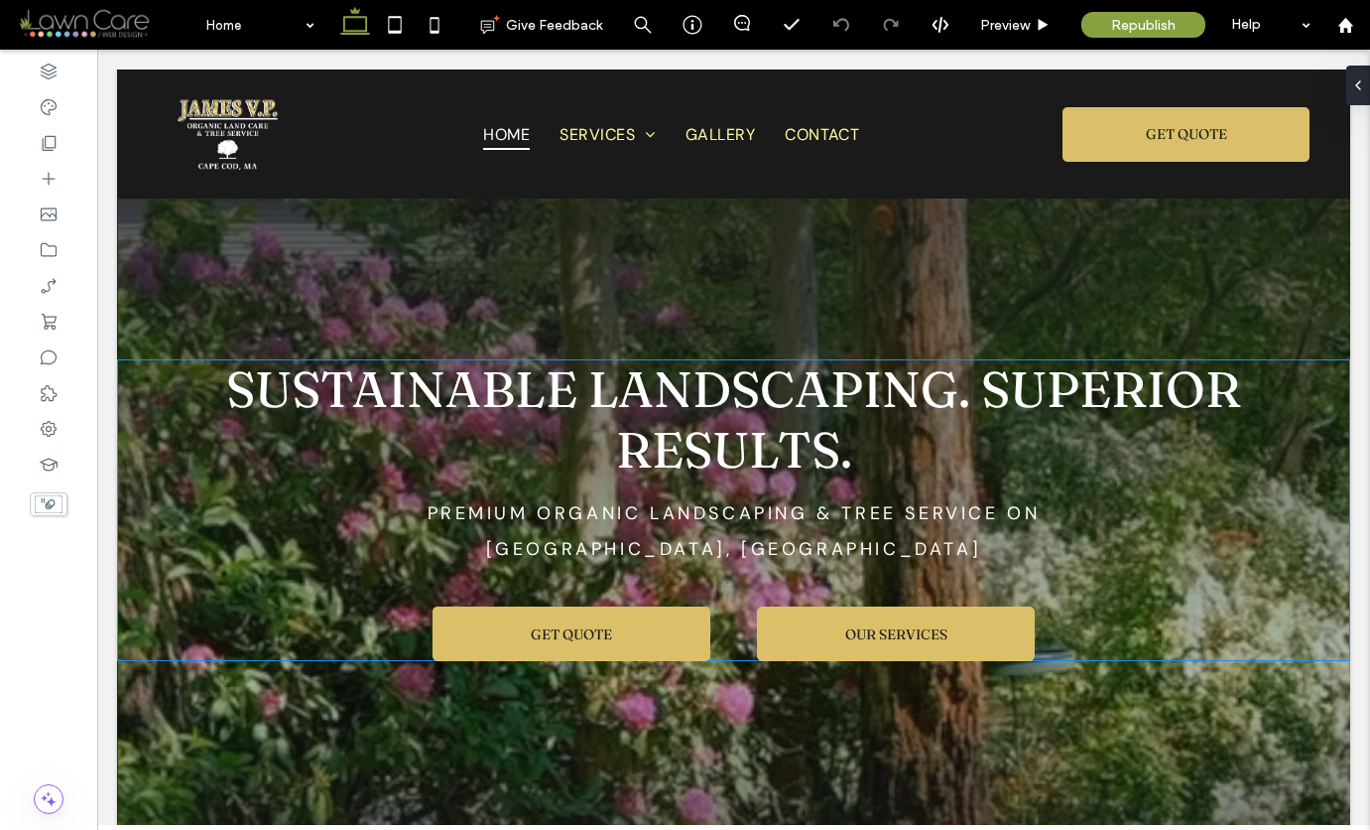
scroll to position [76, 0]
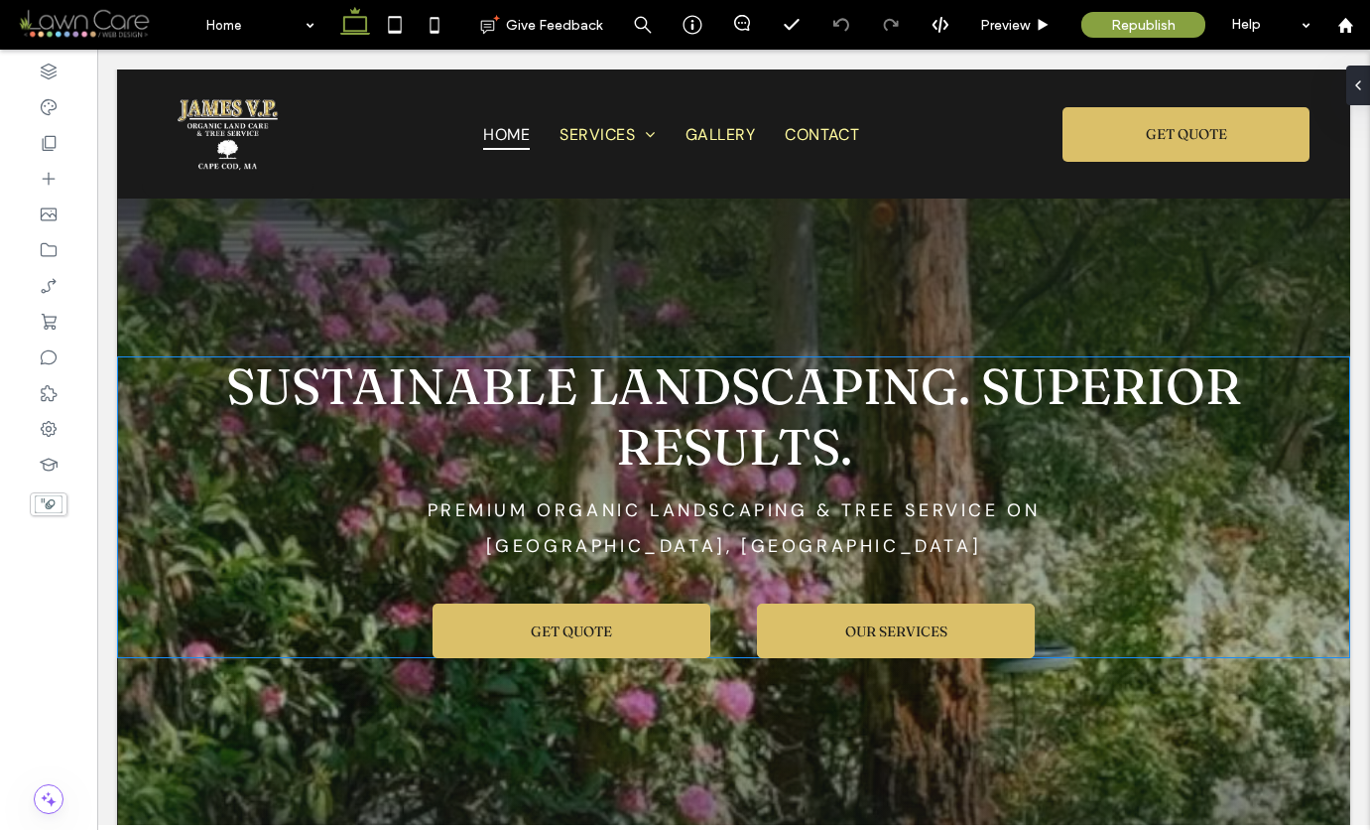
click at [829, 603] on link "OUR SERVICES" at bounding box center [896, 630] width 278 height 55
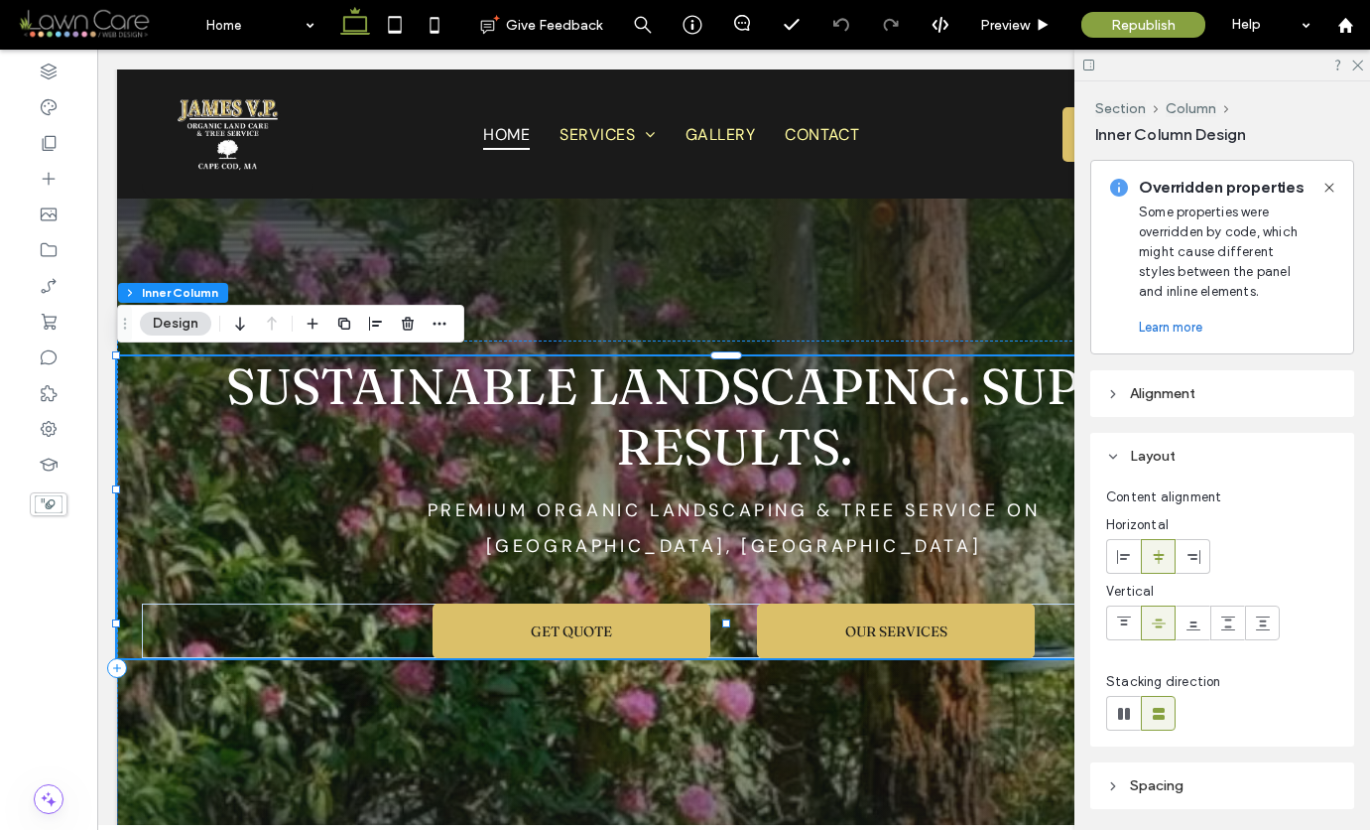
click at [829, 603] on link "OUR SERVICES" at bounding box center [896, 630] width 278 height 55
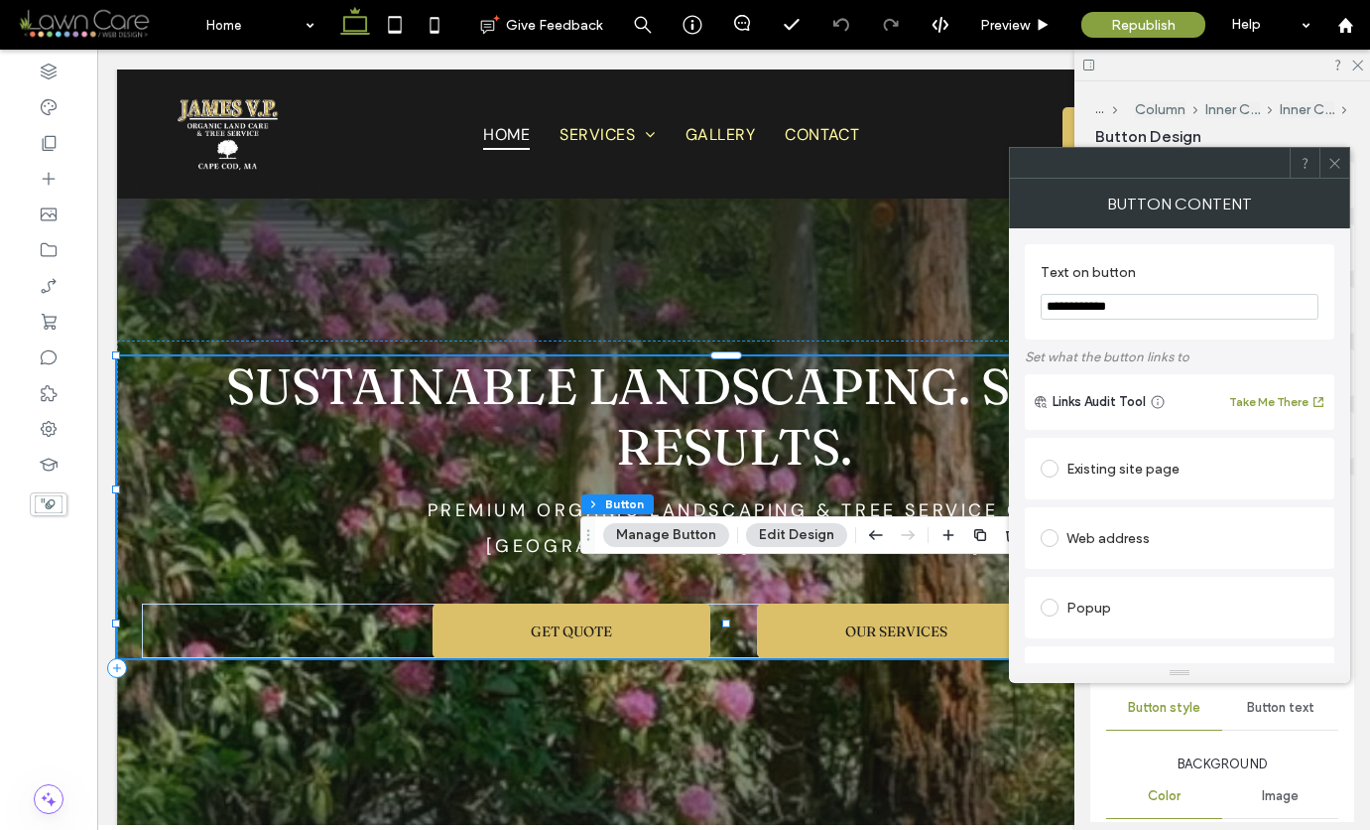
type input "**"
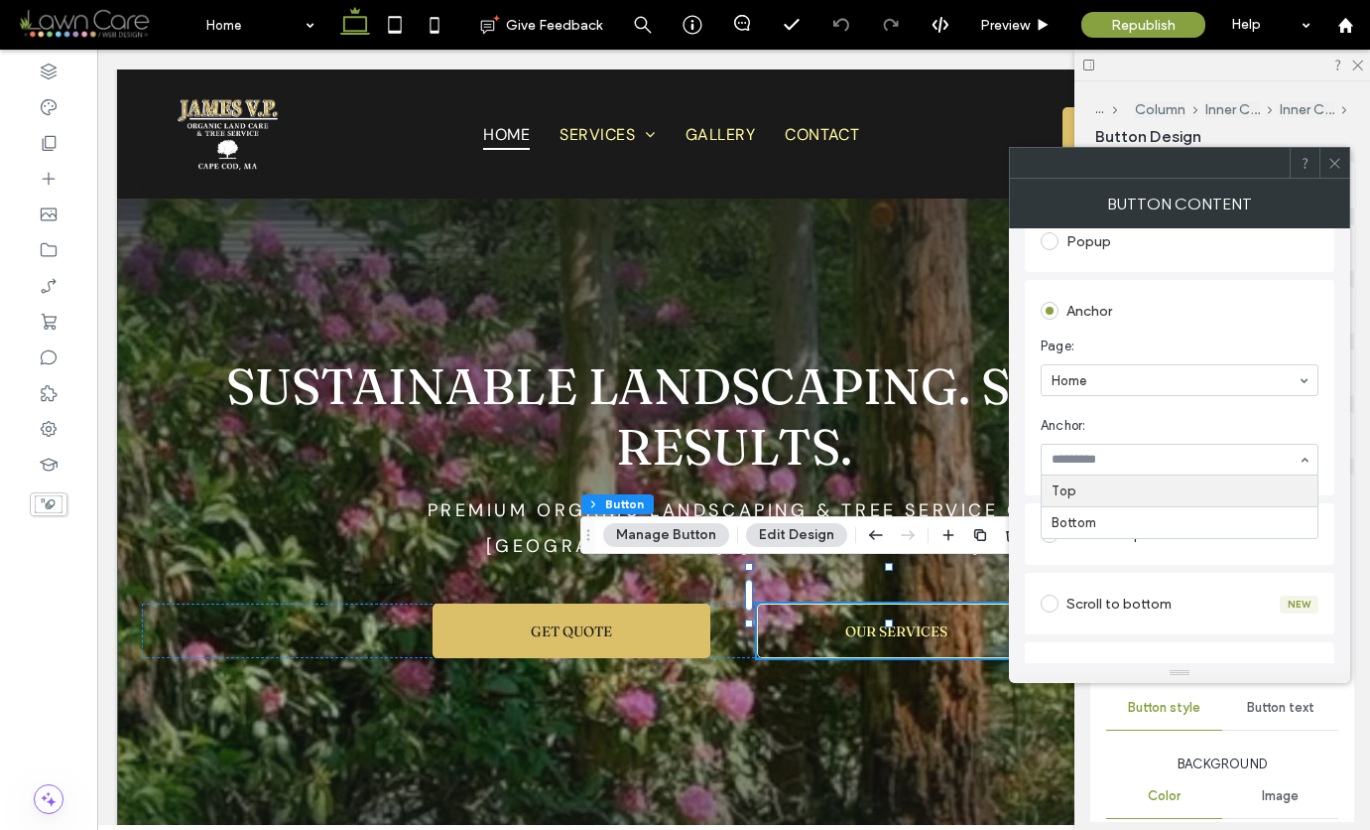
scroll to position [361, 0]
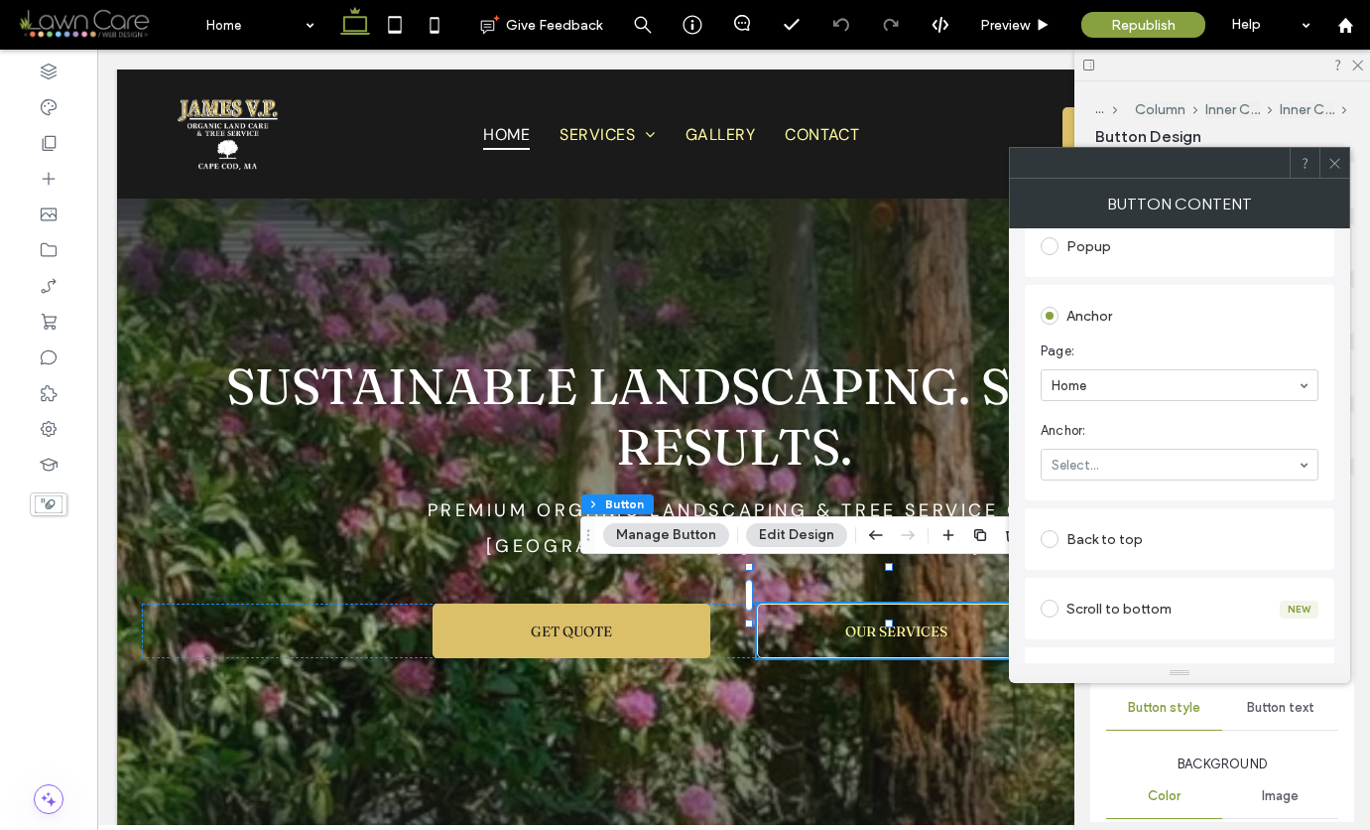
click at [1139, 162] on icon at bounding box center [1335, 163] width 15 height 15
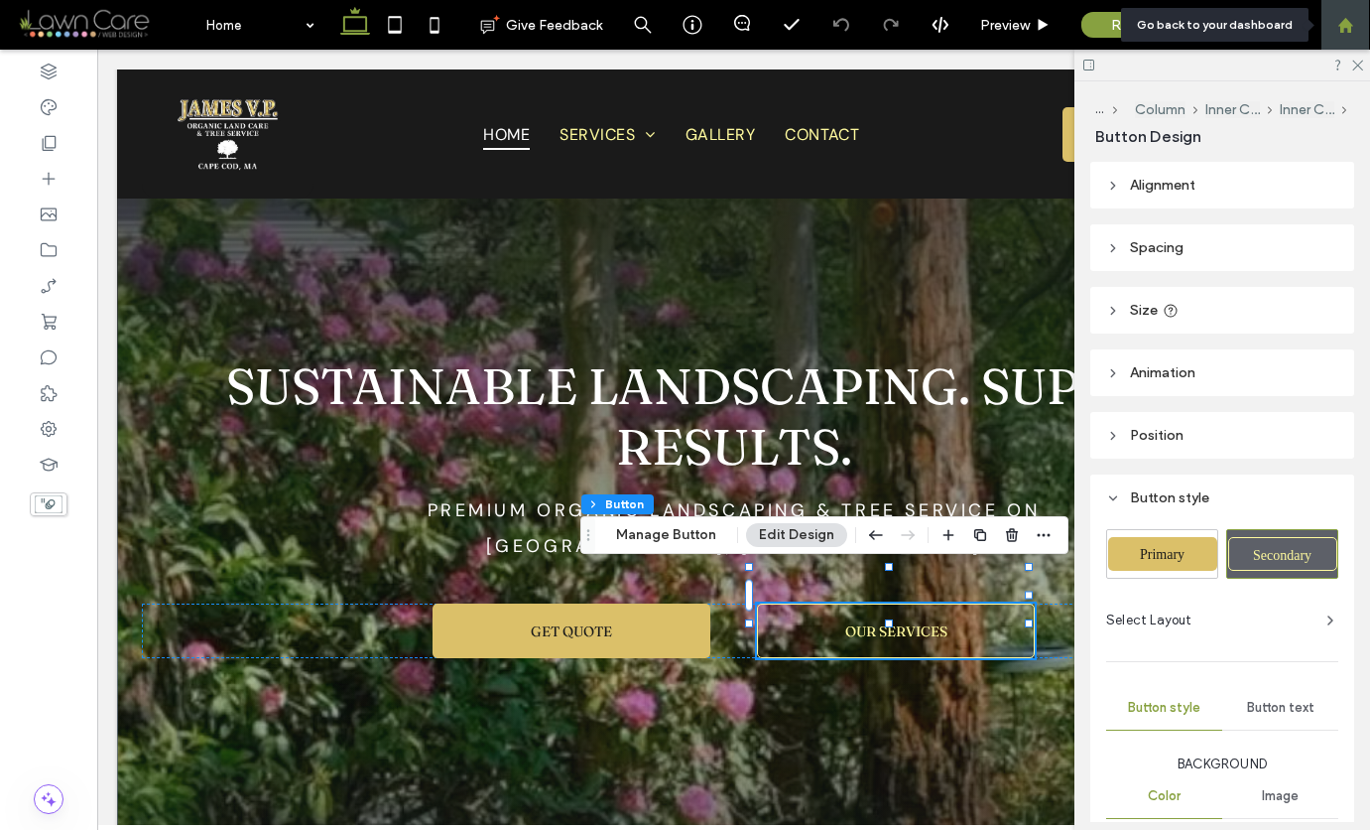
click at [1139, 26] on use at bounding box center [1345, 24] width 15 height 15
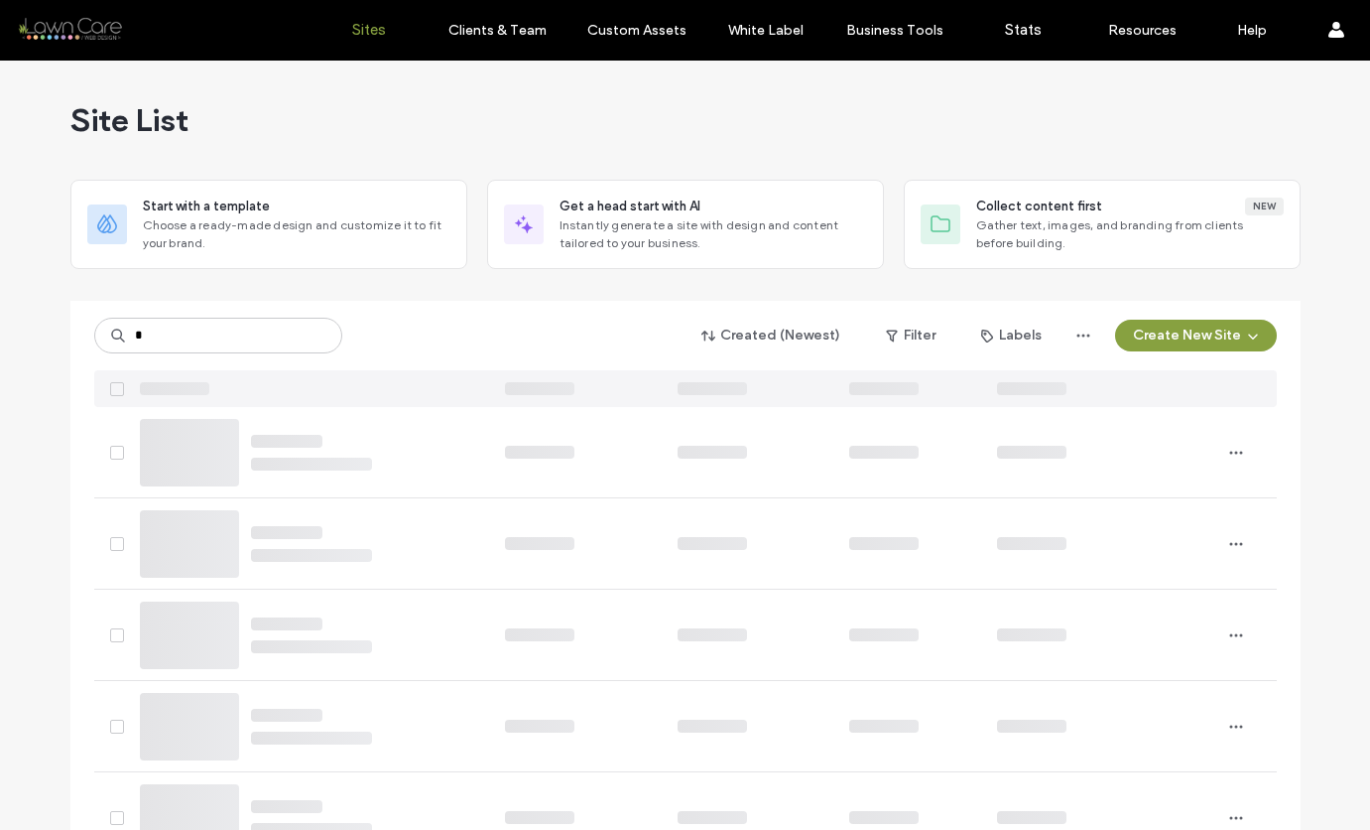
type input "*"
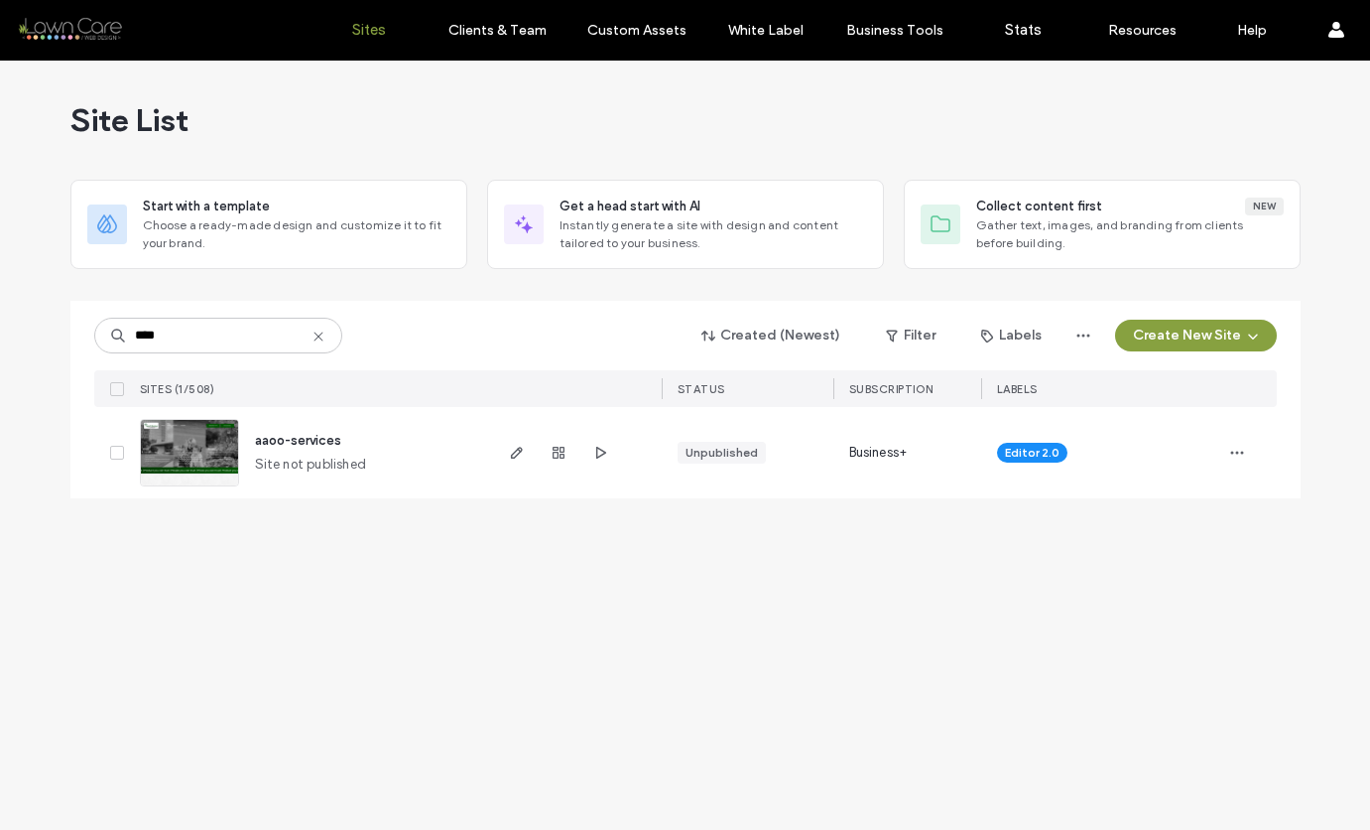
type input "****"
click at [168, 462] on img at bounding box center [189, 487] width 97 height 135
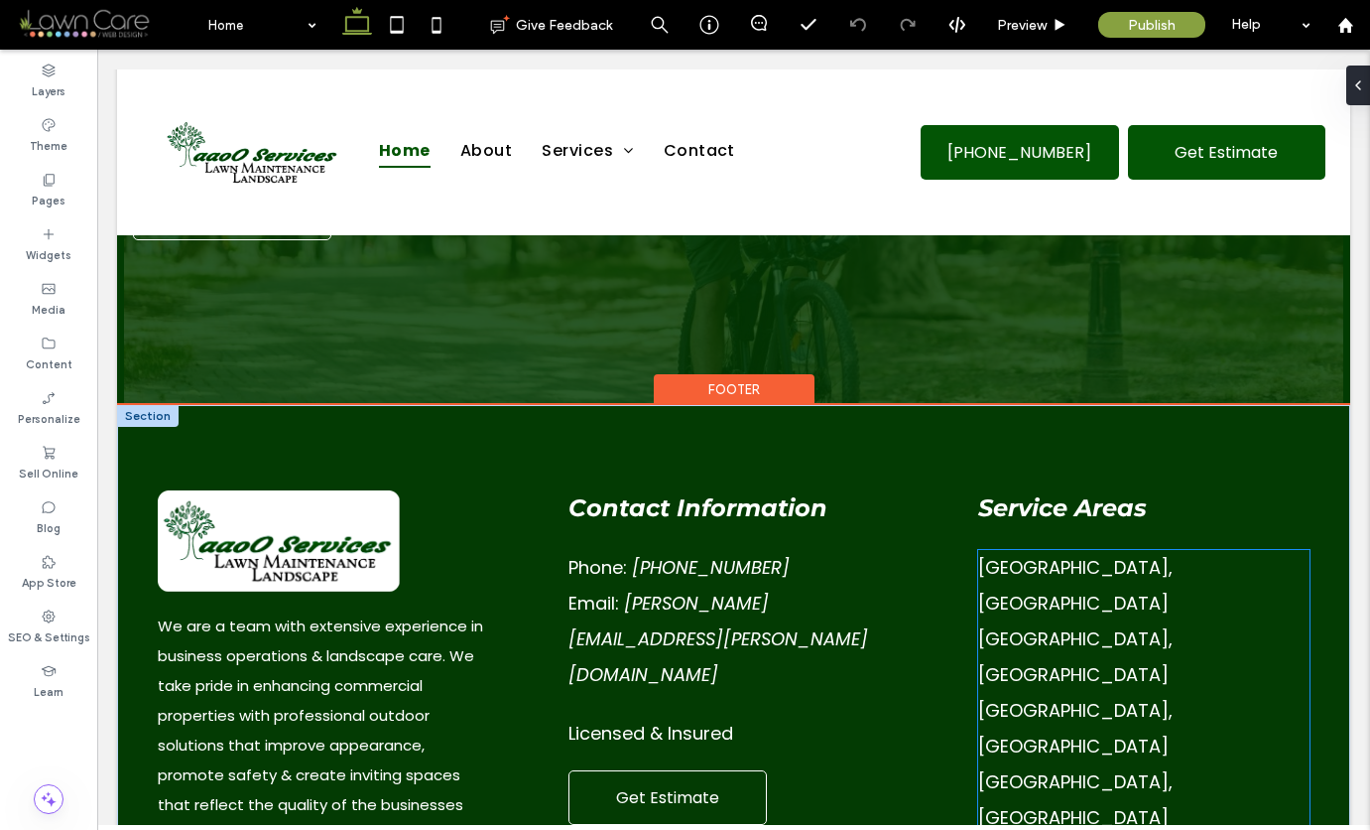
scroll to position [6280, 0]
